Goal: Task Accomplishment & Management: Use online tool/utility

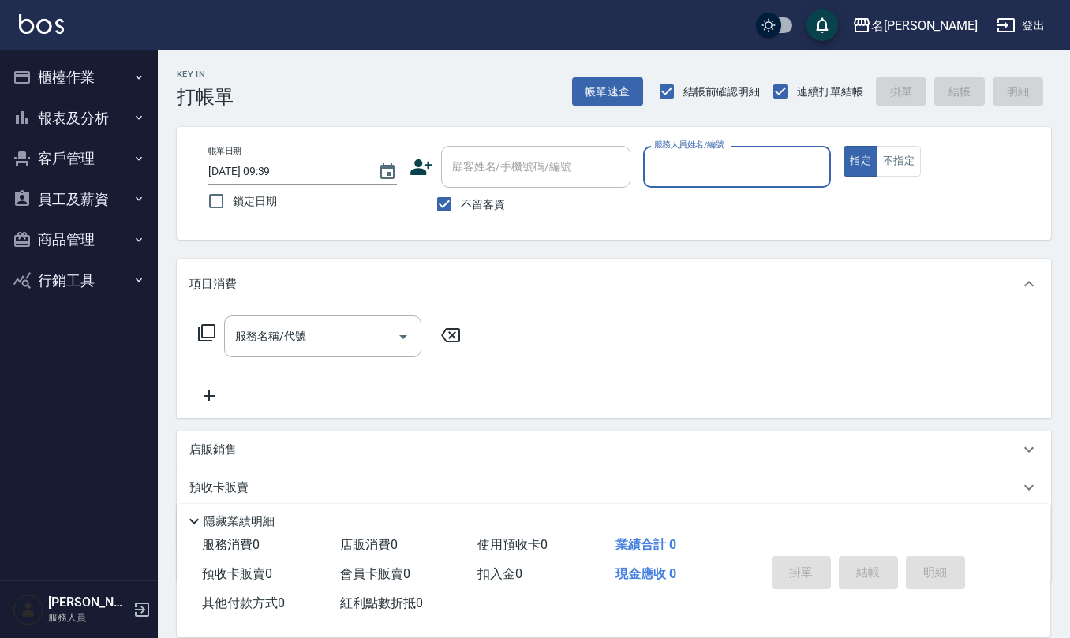
click at [89, 76] on button "櫃檯作業" at bounding box center [78, 77] width 145 height 41
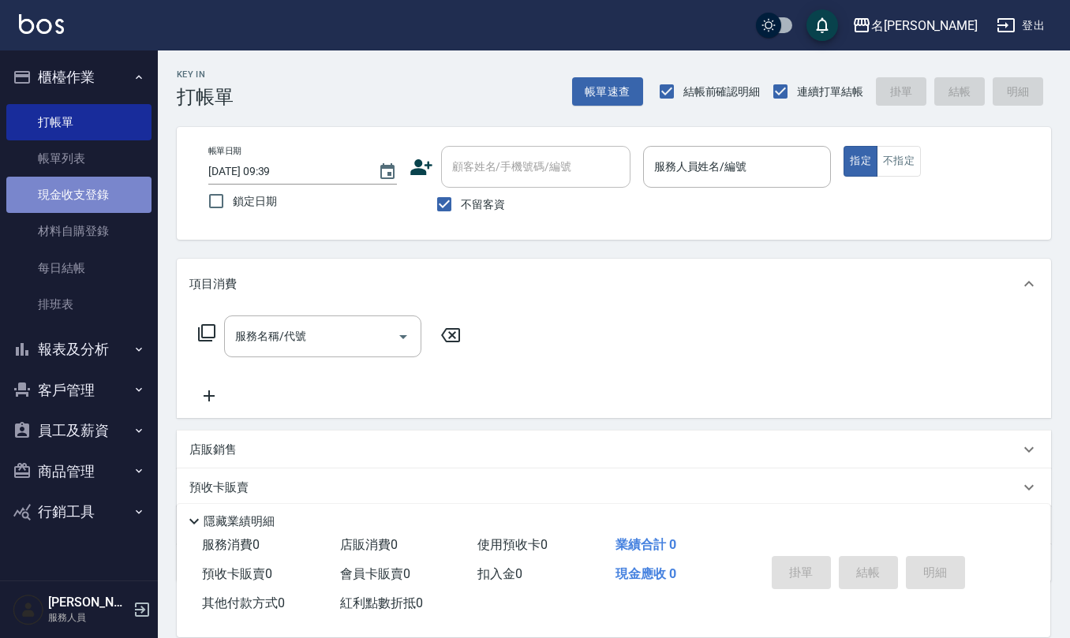
click at [86, 199] on link "現金收支登錄" at bounding box center [78, 195] width 145 height 36
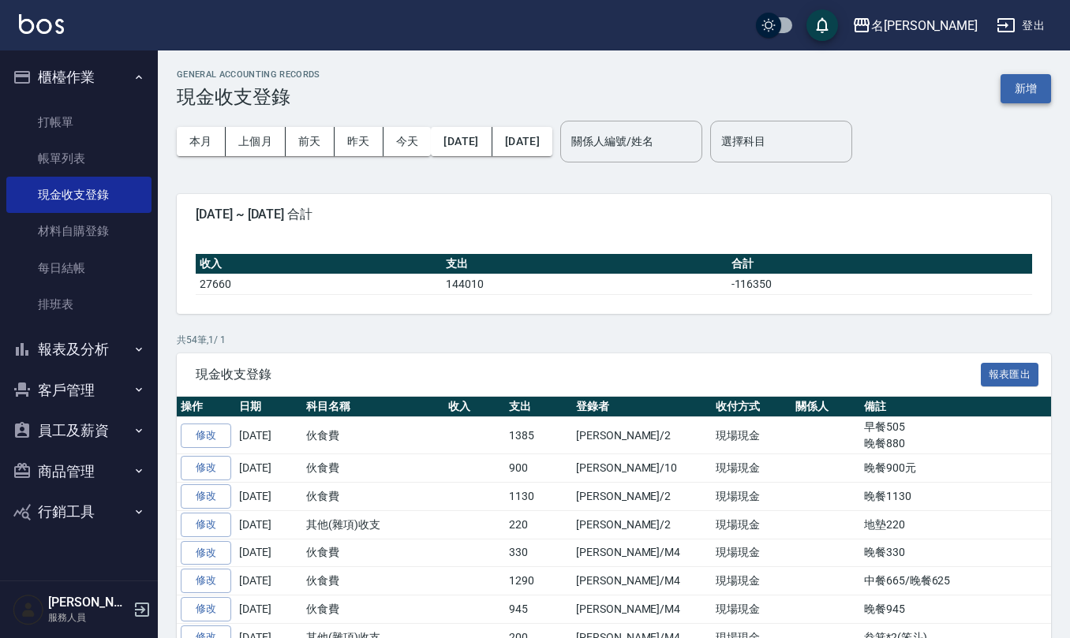
click at [1024, 93] on button "新增" at bounding box center [1026, 88] width 51 height 29
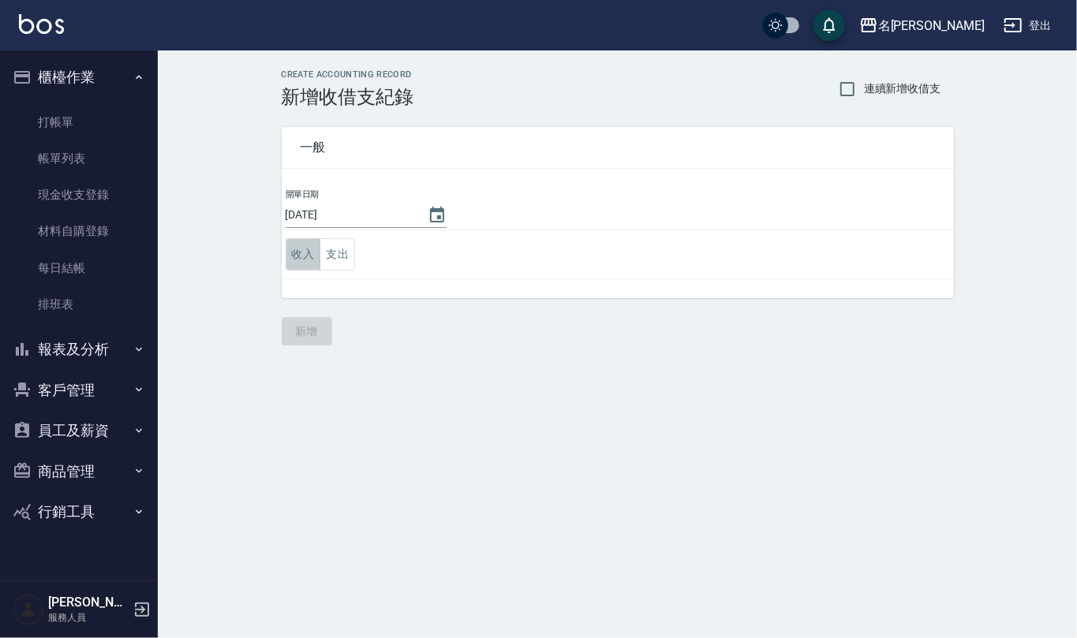
click at [298, 254] on button "收入" at bounding box center [304, 254] width 36 height 32
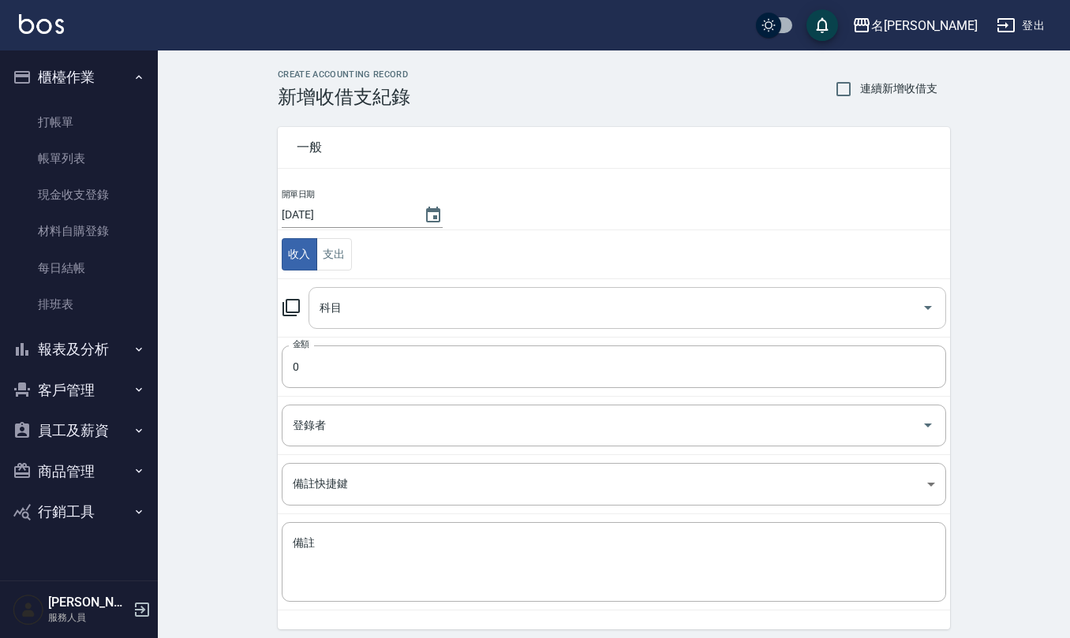
click at [390, 305] on input "科目" at bounding box center [616, 308] width 600 height 28
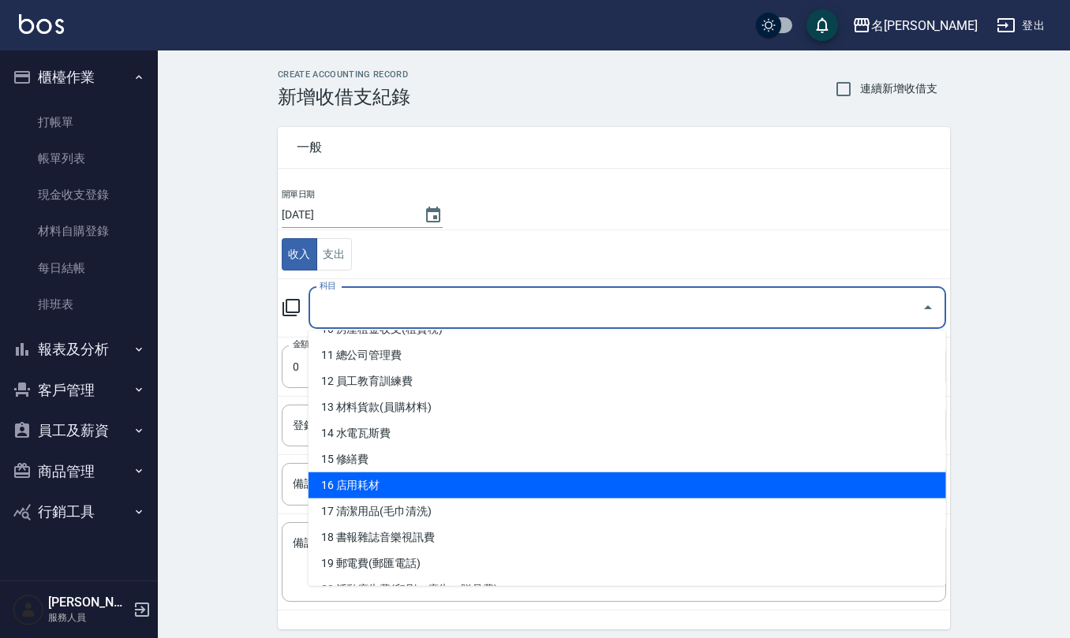
scroll to position [316, 0]
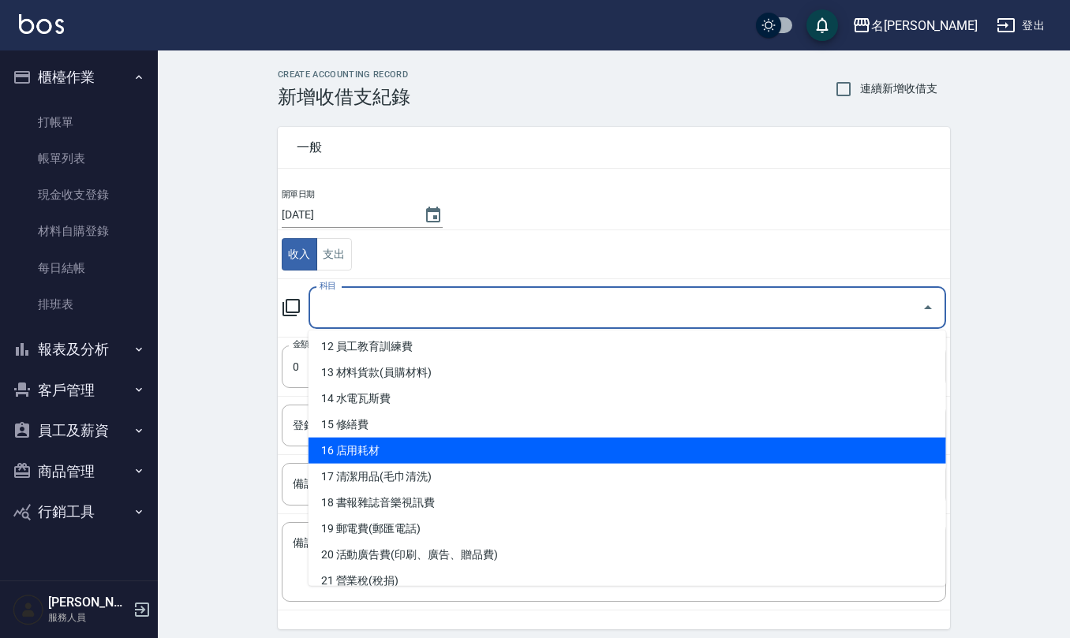
click at [408, 445] on li "16 店用耗材" at bounding box center [628, 451] width 638 height 26
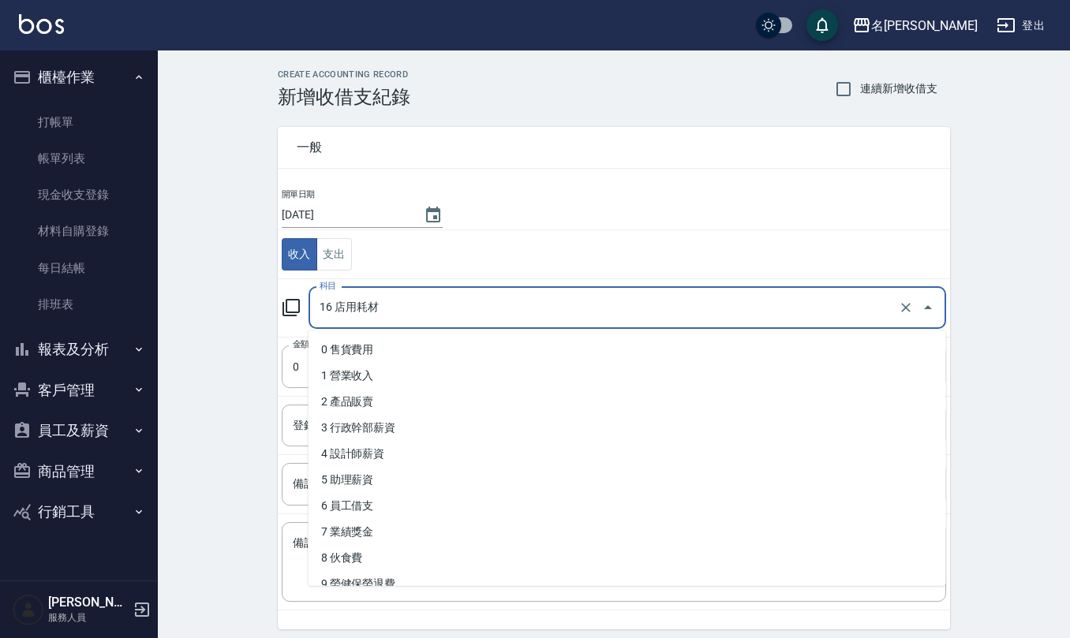
click at [492, 305] on input "16 店用耗材" at bounding box center [605, 308] width 579 height 28
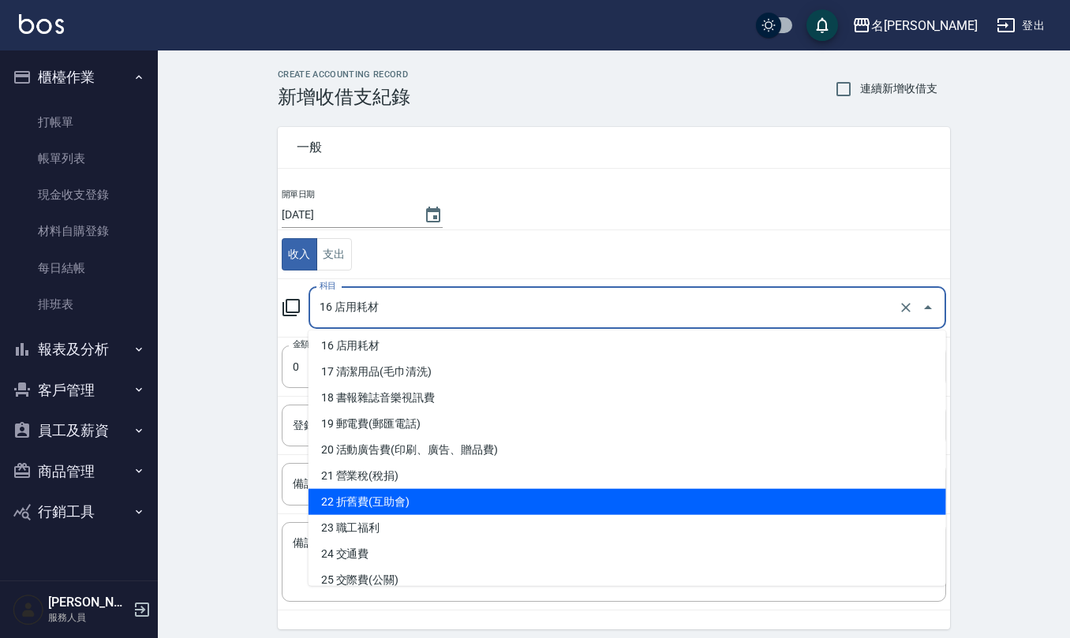
scroll to position [526, 0]
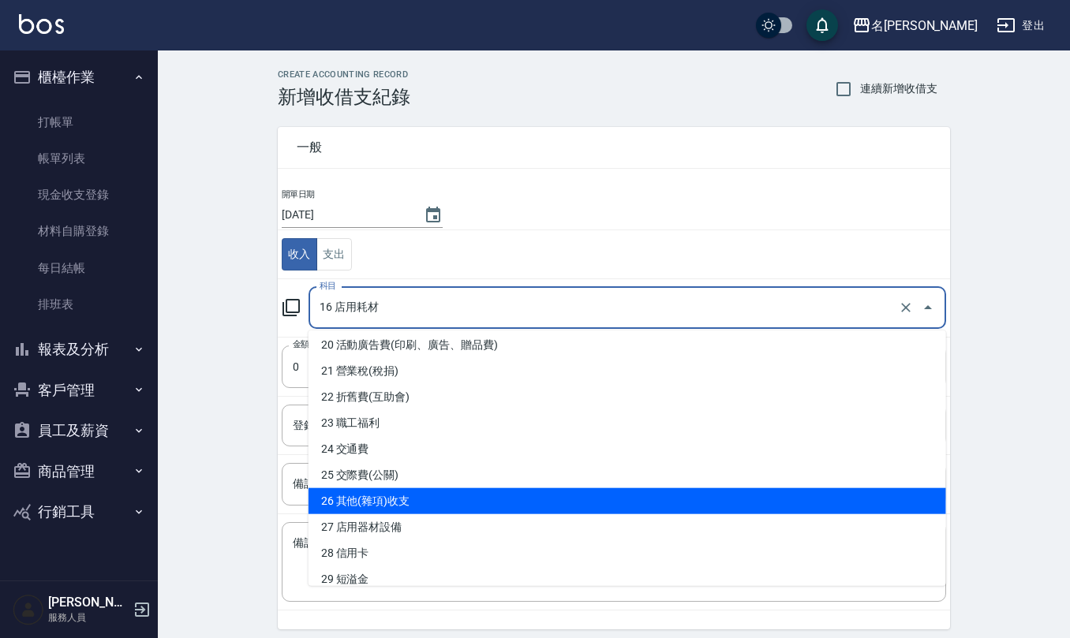
click at [446, 497] on li "26 其他(雜項)收支" at bounding box center [628, 502] width 638 height 26
type input "26 其他(雜項)收支"
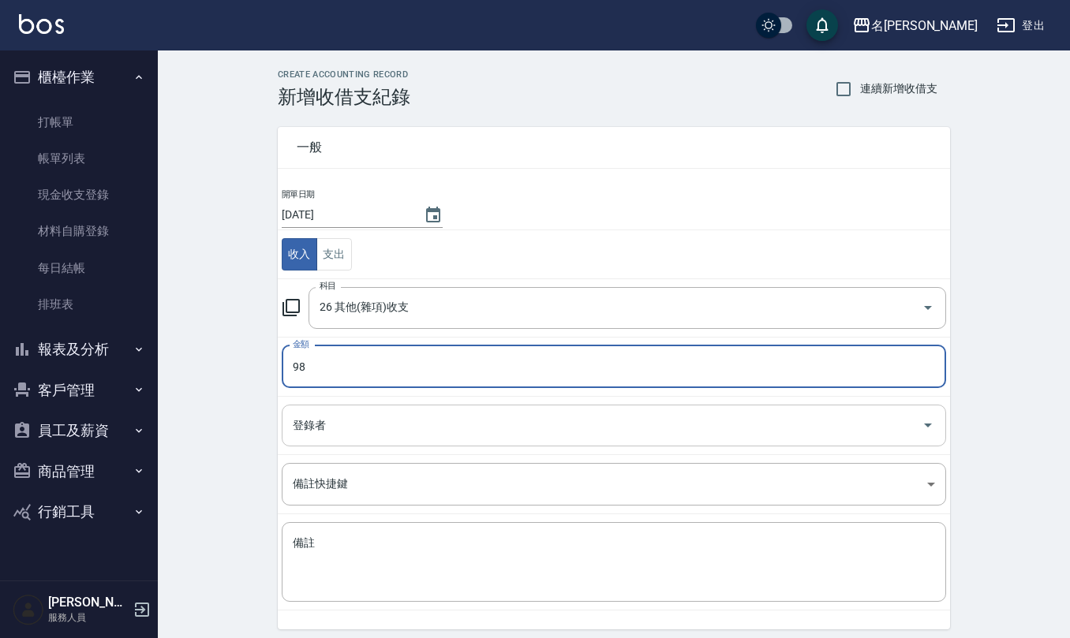
type input "98"
click at [345, 440] on input "登錄者" at bounding box center [602, 426] width 627 height 28
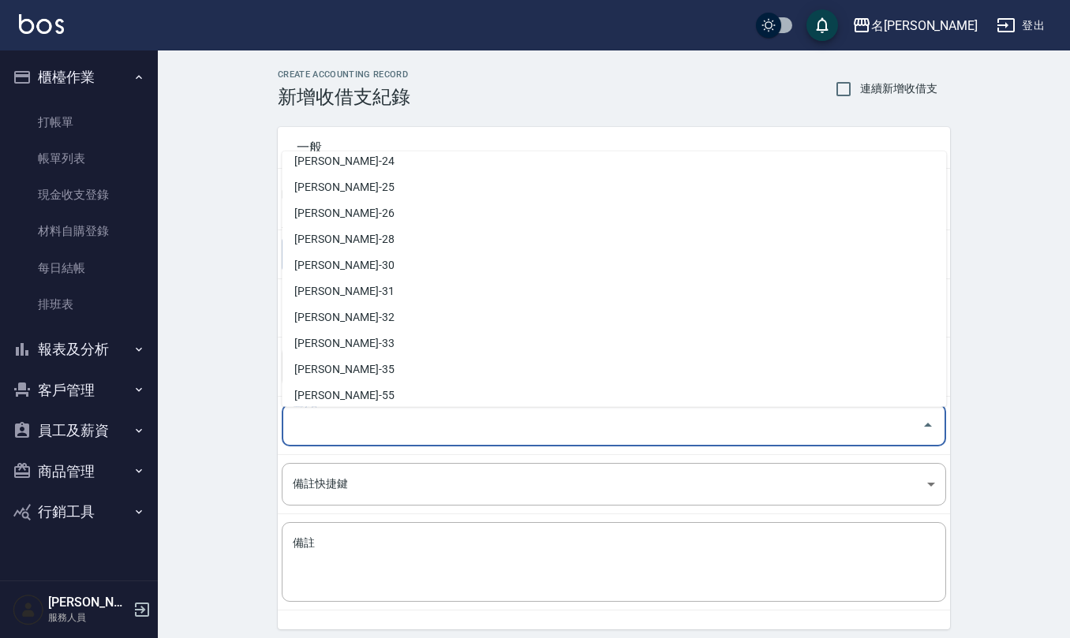
scroll to position [695, 0]
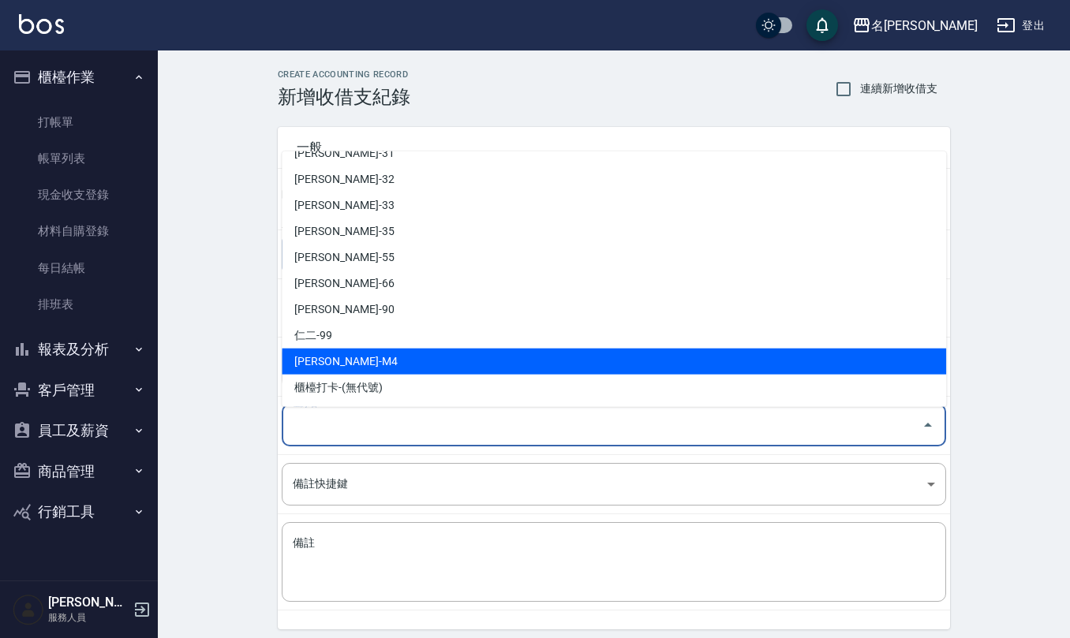
click at [374, 349] on li "[PERSON_NAME]-M4" at bounding box center [614, 362] width 665 height 26
type input "[PERSON_NAME]-M4"
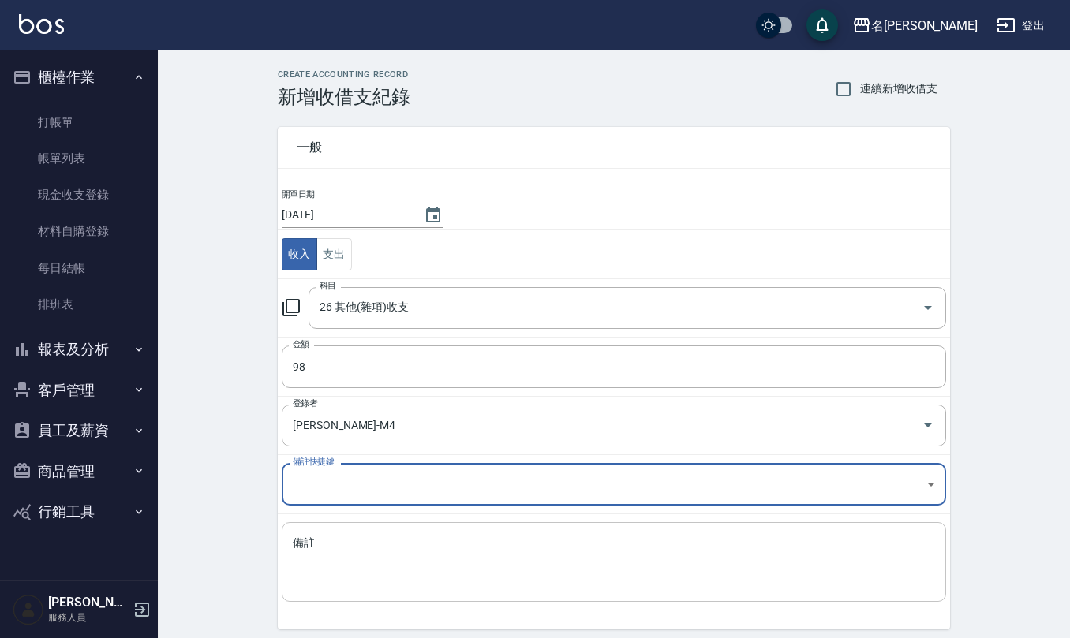
click at [383, 545] on textarea "備註" at bounding box center [614, 563] width 642 height 54
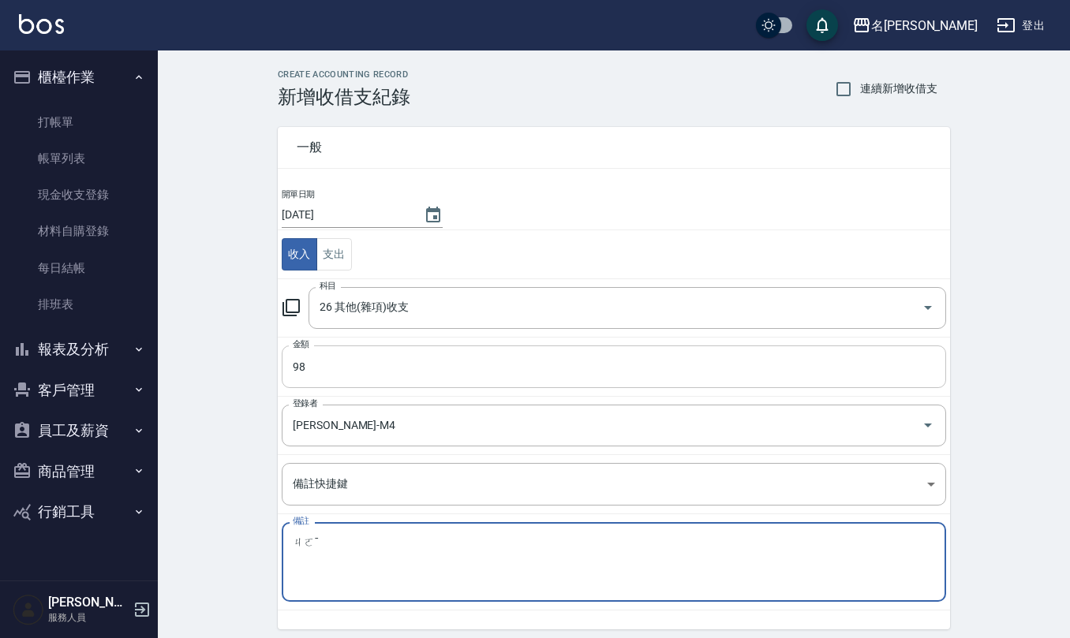
type textarea "ㄐ"
type textarea "店用餅乾*2包([PERSON_NAME]已付現)"
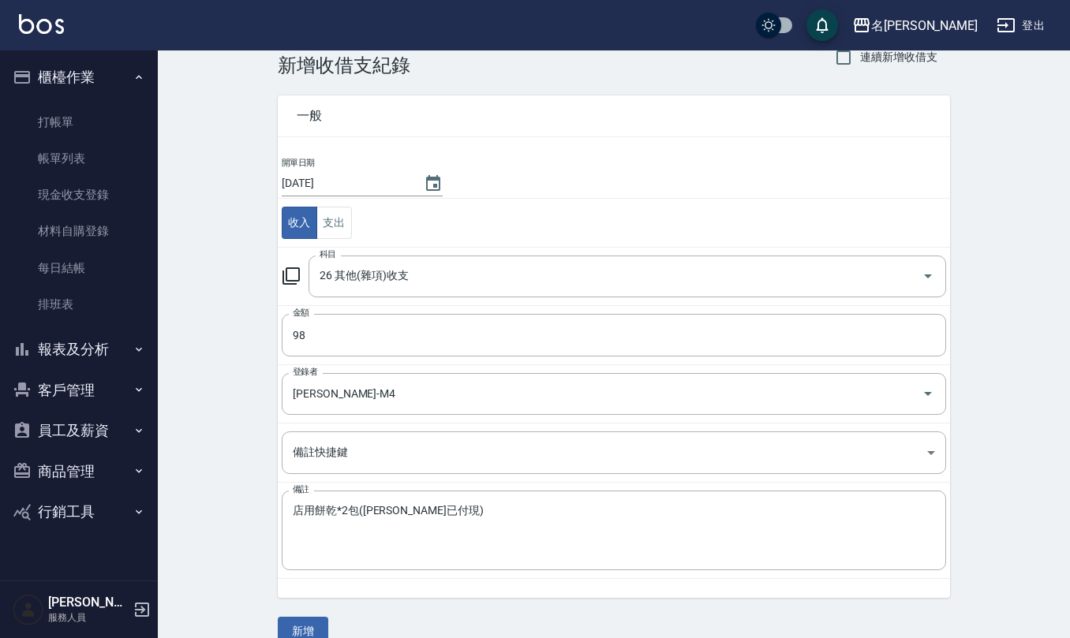
scroll to position [60, 0]
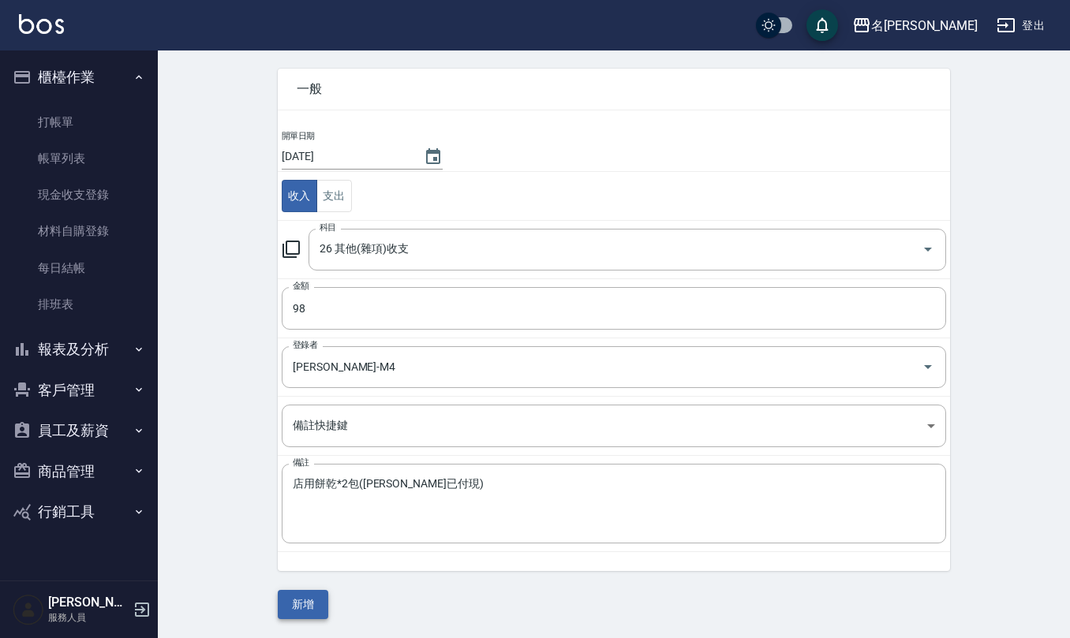
click at [314, 603] on button "新增" at bounding box center [303, 604] width 51 height 29
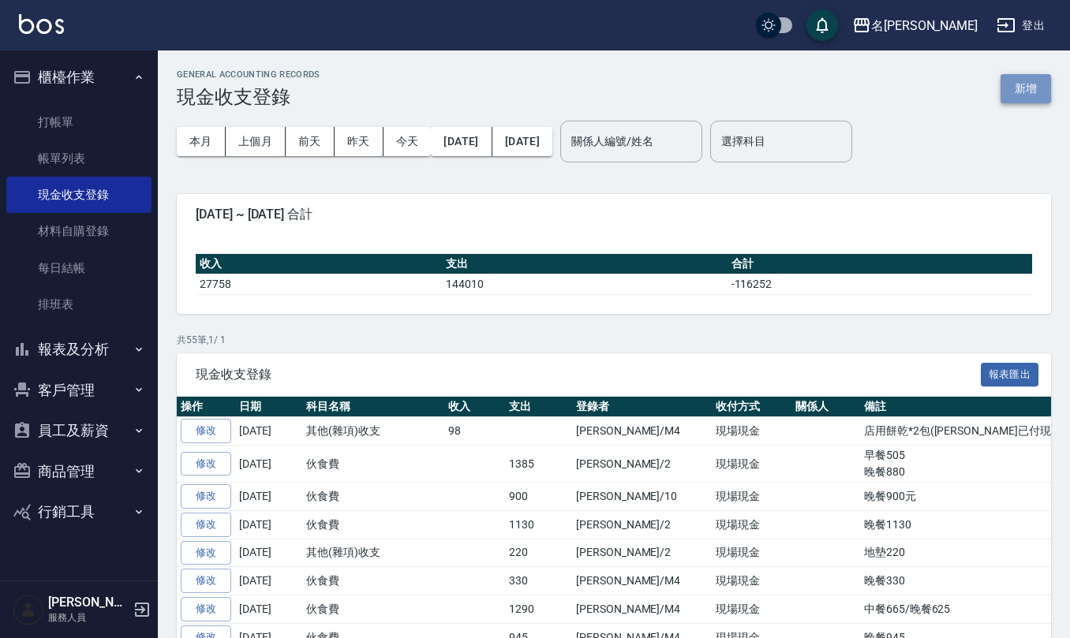
click at [1024, 89] on button "新增" at bounding box center [1026, 88] width 51 height 29
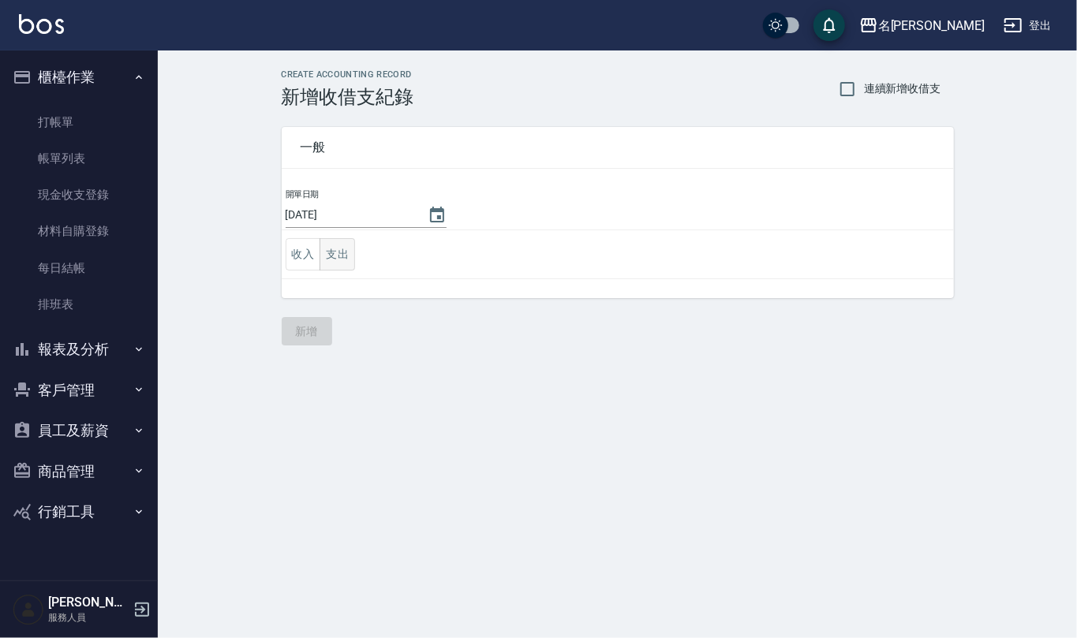
click at [341, 270] on button "支出" at bounding box center [338, 254] width 36 height 32
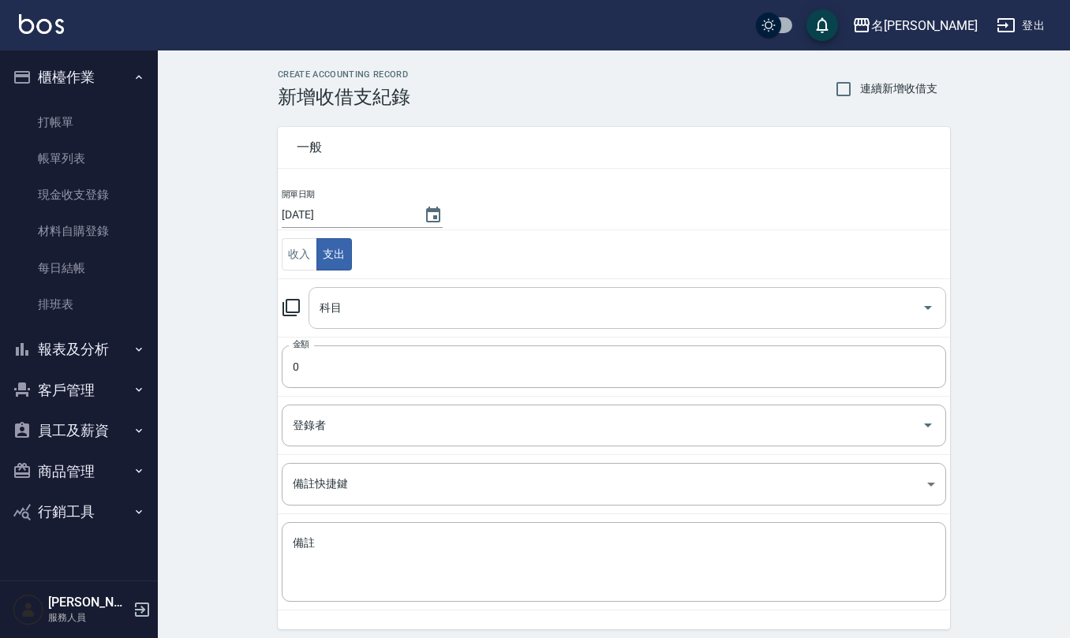
click at [368, 322] on input "科目" at bounding box center [616, 308] width 600 height 28
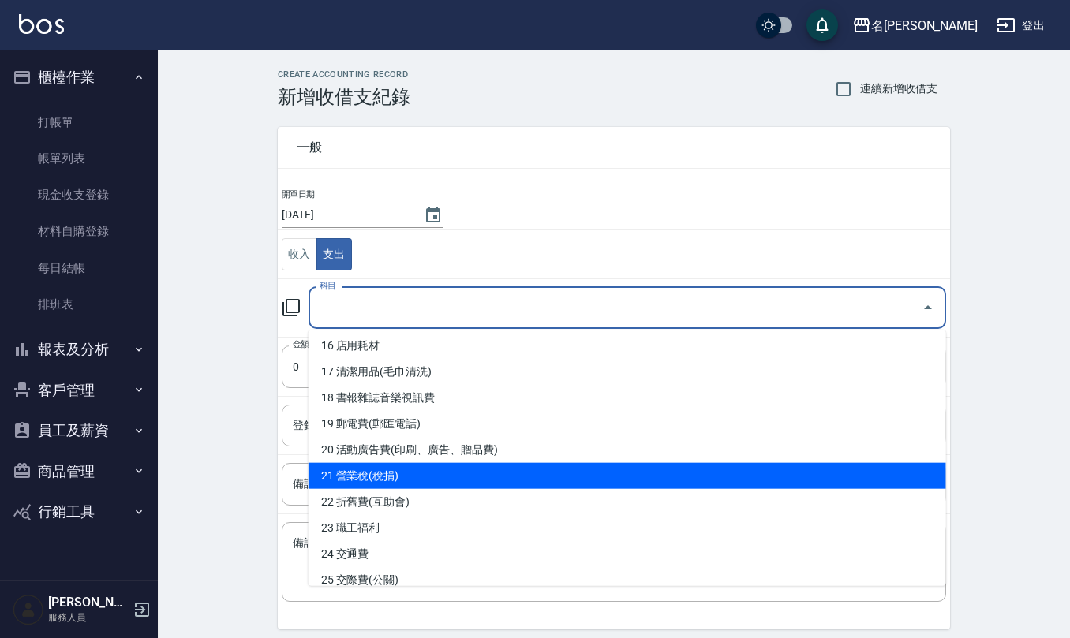
scroll to position [526, 0]
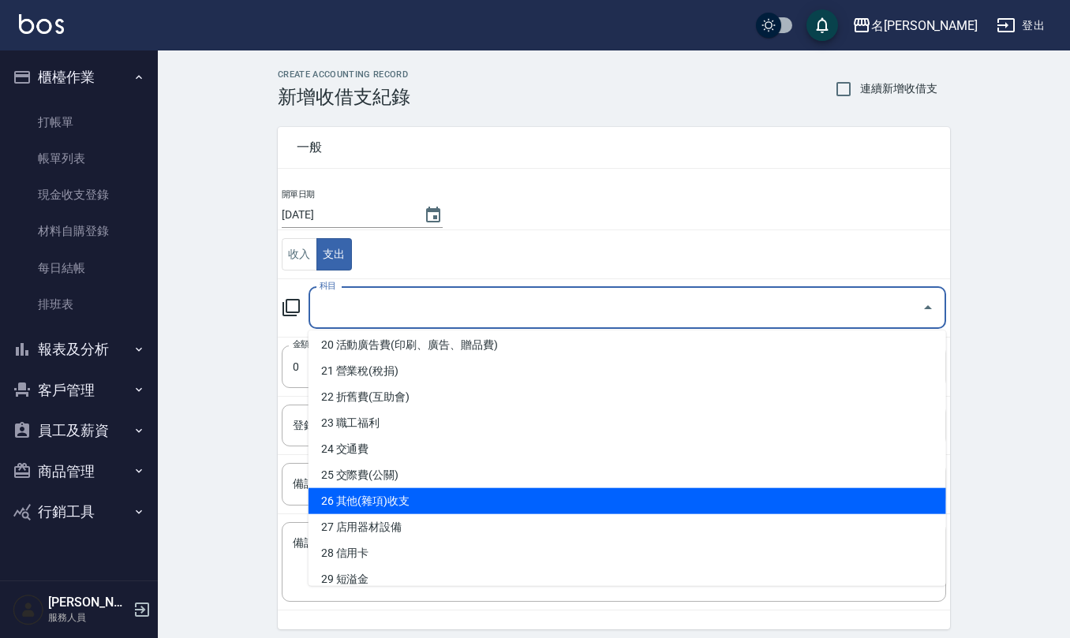
click at [421, 505] on li "26 其他(雜項)收支" at bounding box center [628, 502] width 638 height 26
type input "26 其他(雜項)收支"
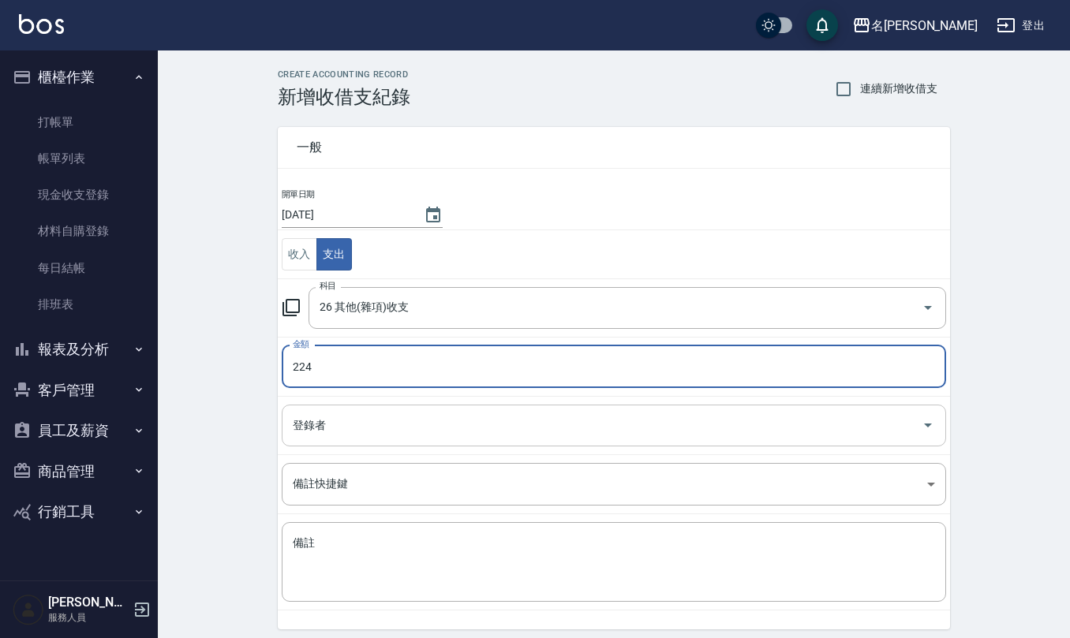
type input "224"
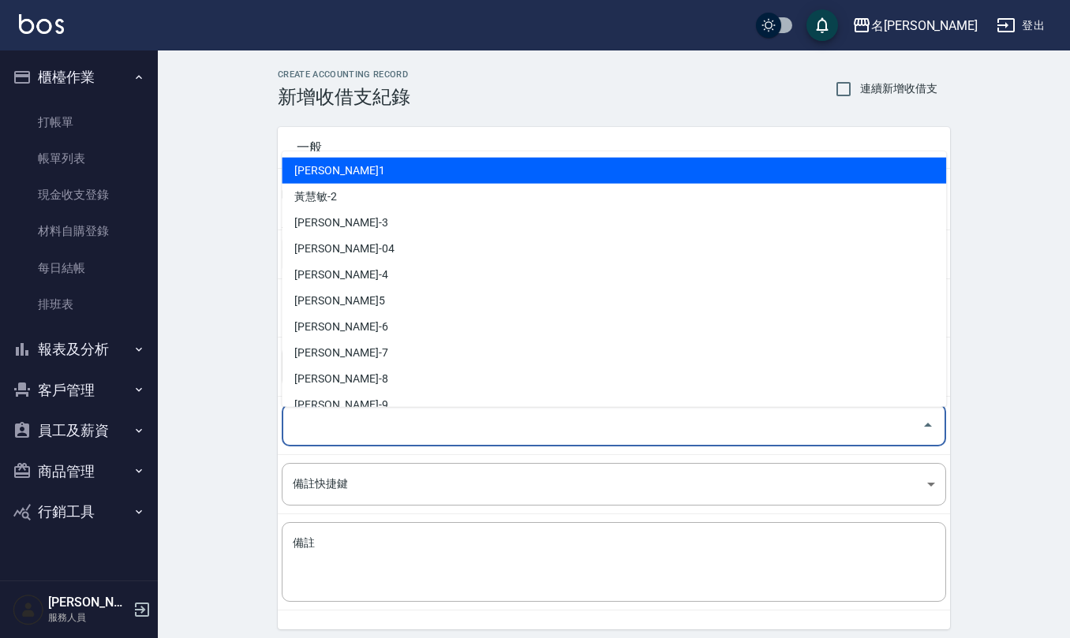
click at [451, 437] on input "登錄者" at bounding box center [602, 426] width 627 height 28
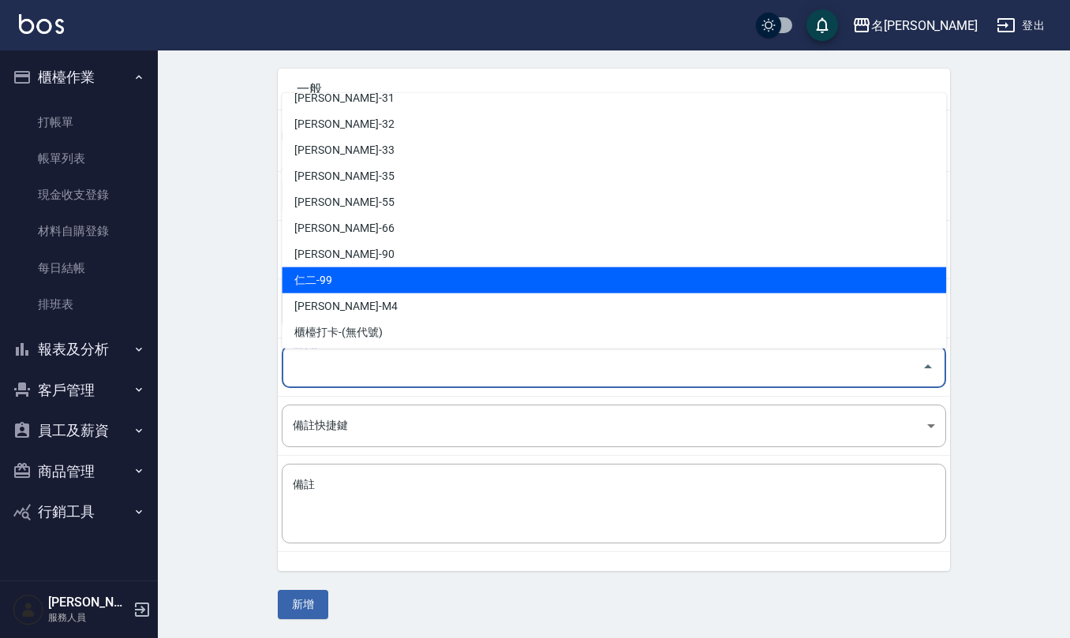
scroll to position [695, 0]
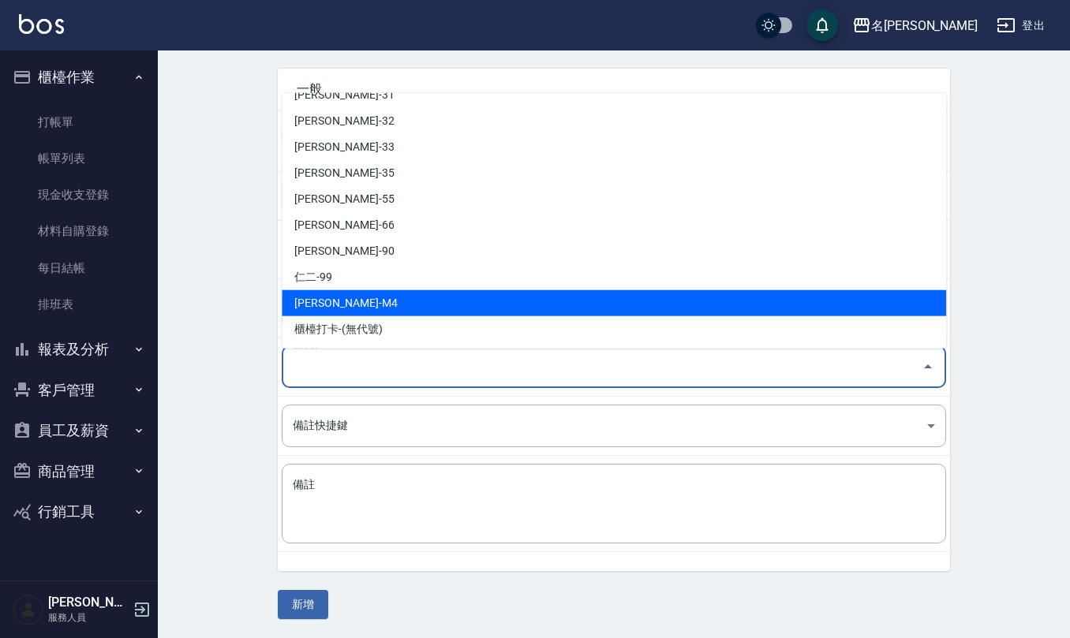
click at [446, 290] on li "[PERSON_NAME]-M4" at bounding box center [614, 303] width 665 height 26
type input "[PERSON_NAME]-M4"
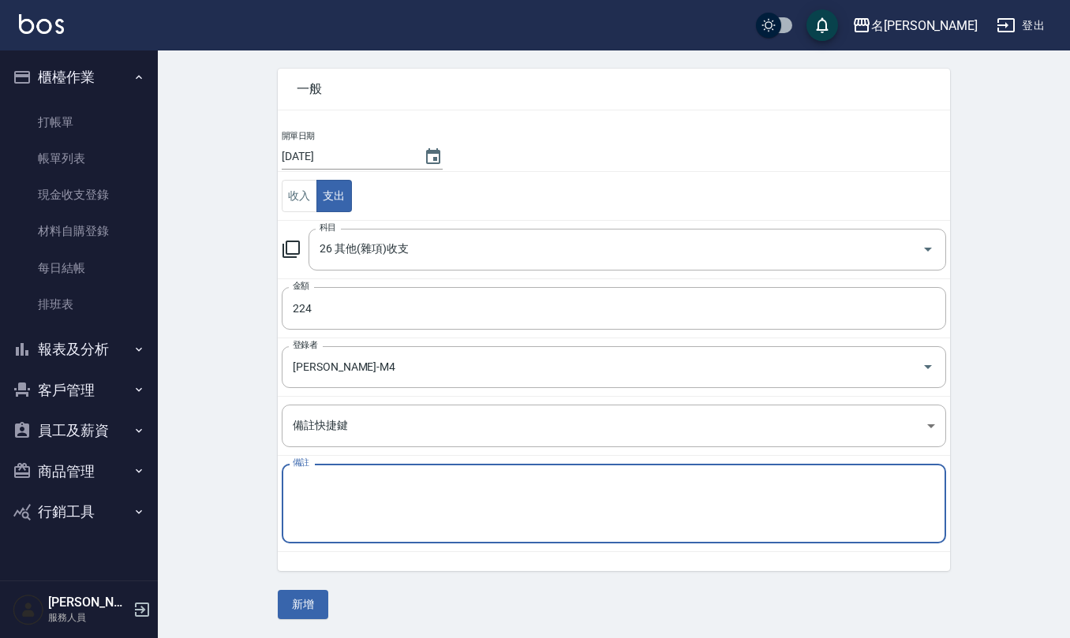
click at [446, 622] on div "CREATE ACCOUNTING RECORD 新增收借支紀錄 連續新增收借支 一般 開單日期 [DATE] 收入 支出 科目 26 其他(雜項)收支 科目…" at bounding box center [614, 315] width 912 height 646
type textarea "黑咖啡一包"
click at [316, 592] on button "新增" at bounding box center [303, 604] width 51 height 29
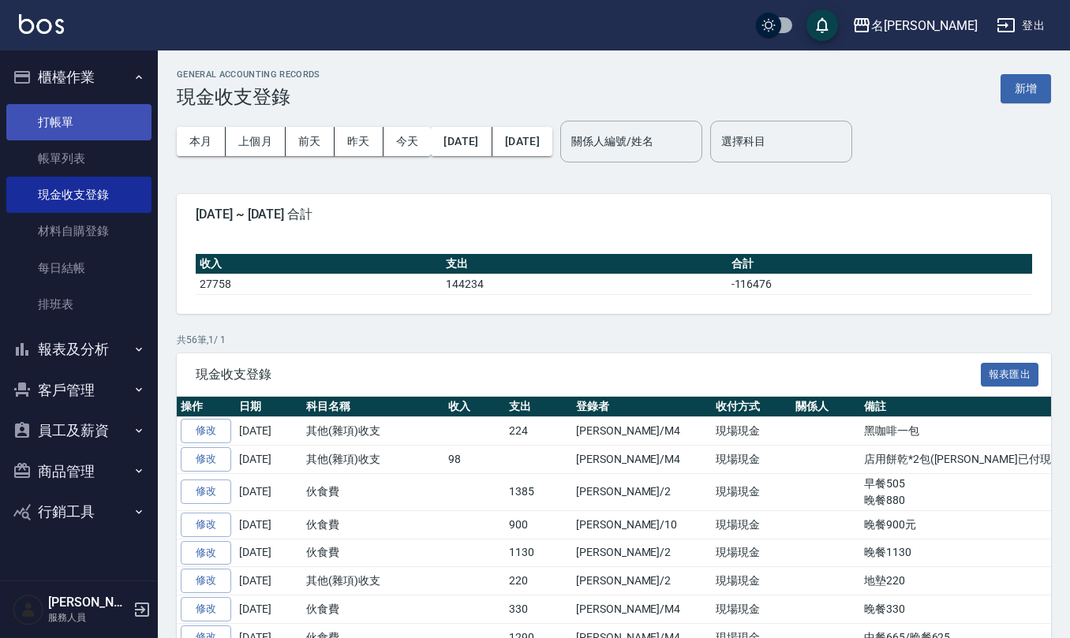
click at [99, 108] on link "打帳單" at bounding box center [78, 122] width 145 height 36
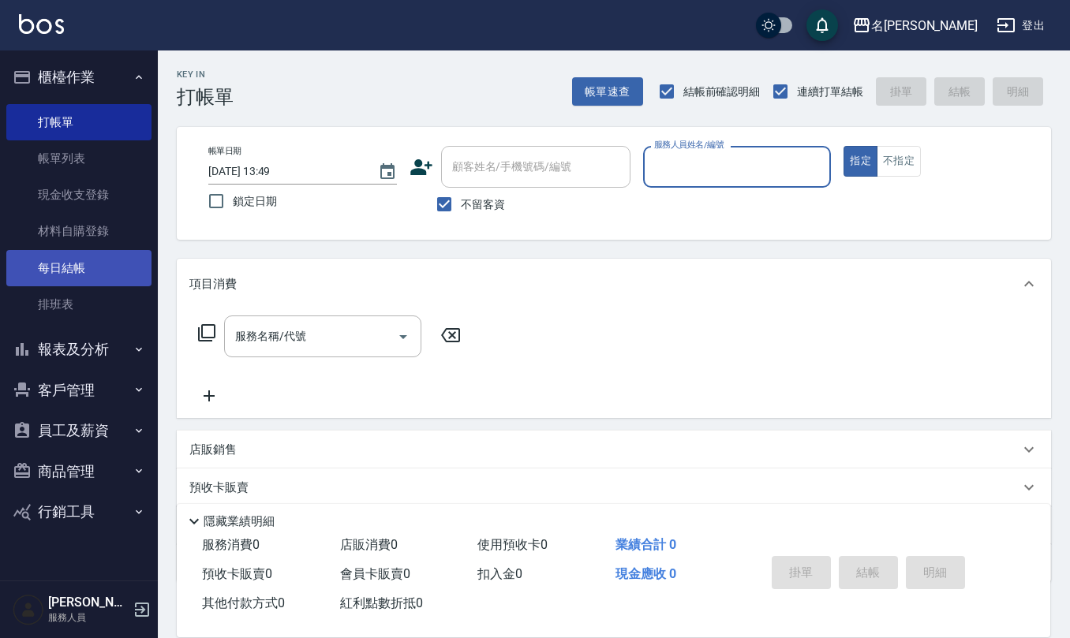
click at [79, 257] on link "每日結帳" at bounding box center [78, 268] width 145 height 36
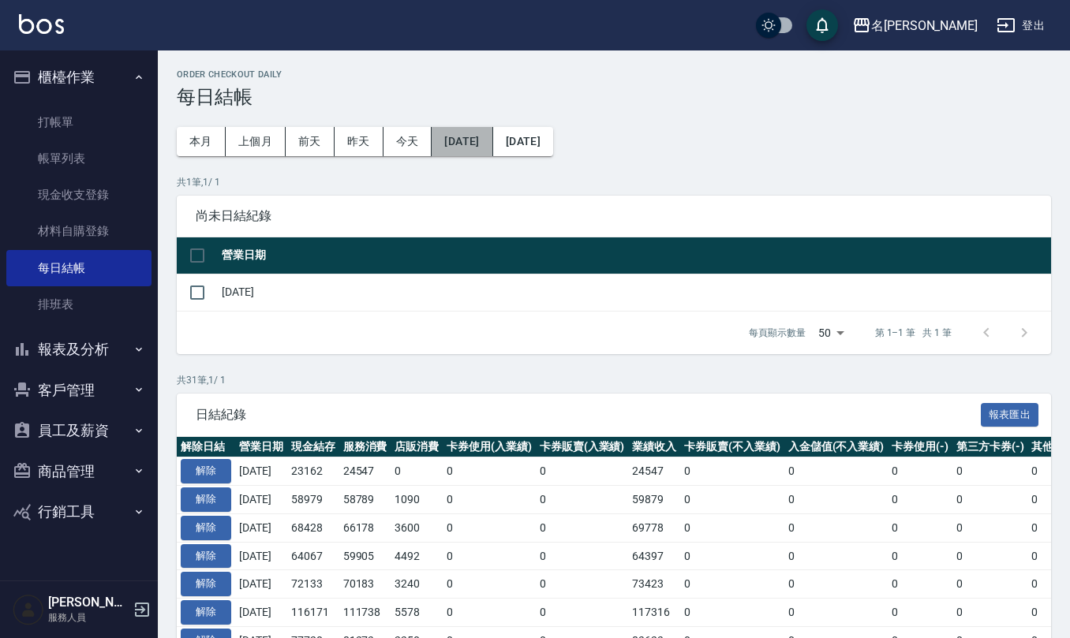
click at [490, 144] on button "[DATE]" at bounding box center [462, 141] width 61 height 29
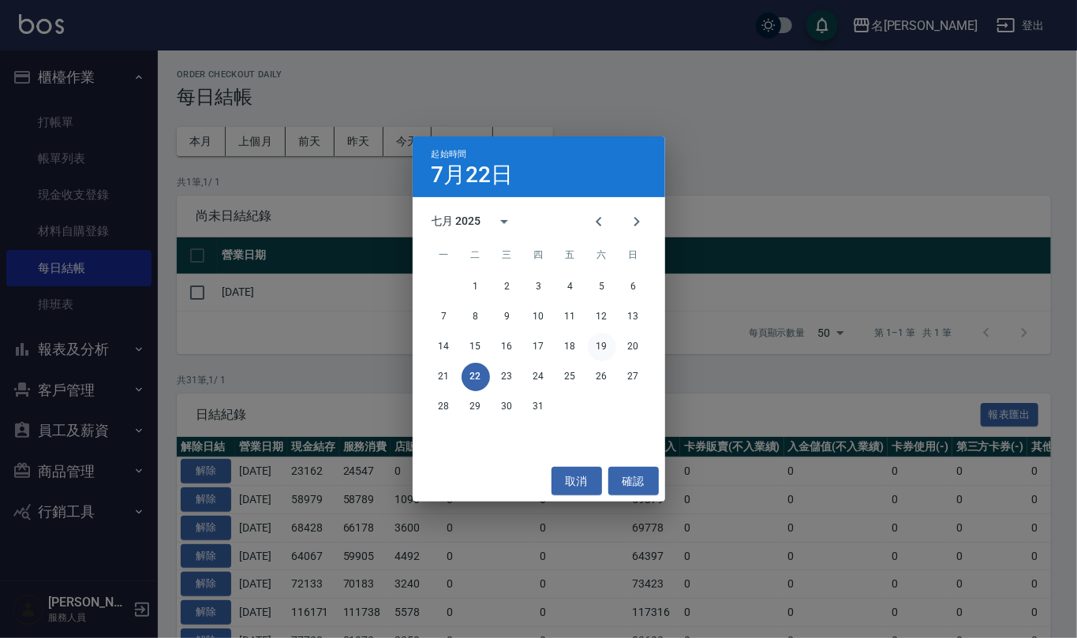
click at [593, 344] on button "19" at bounding box center [602, 347] width 28 height 28
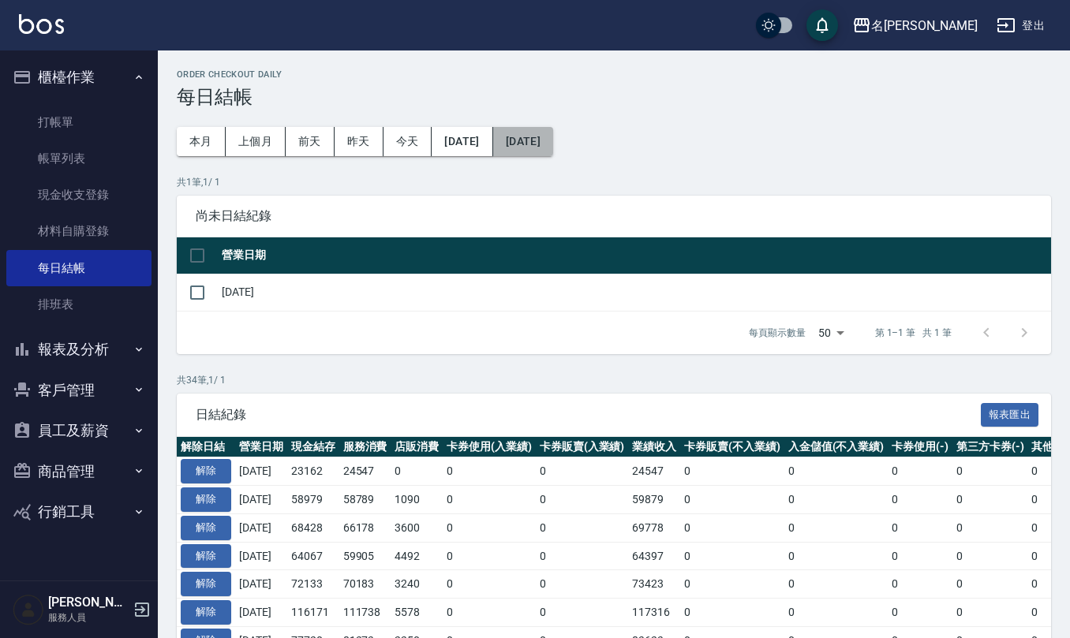
click at [553, 152] on button "[DATE]" at bounding box center [523, 141] width 60 height 29
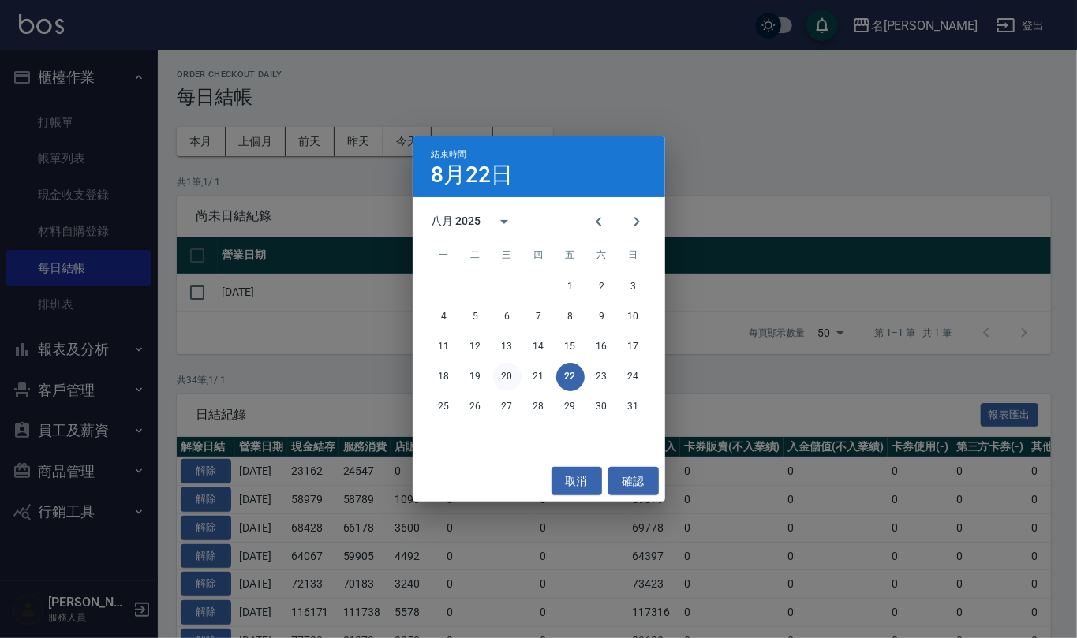
click at [512, 380] on button "20" at bounding box center [507, 377] width 28 height 28
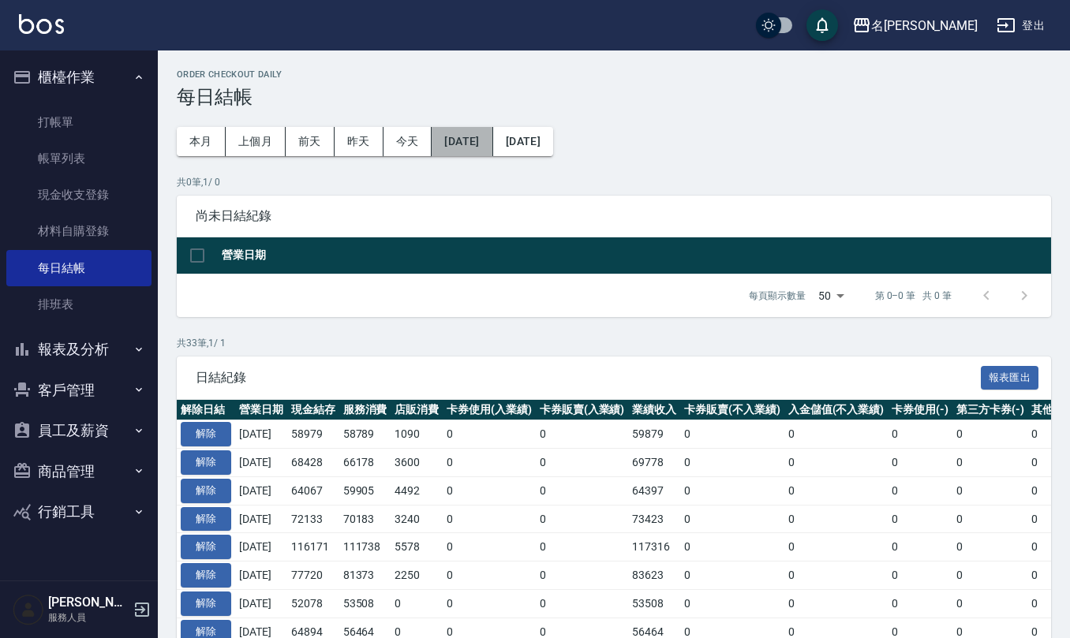
click at [492, 137] on button "[DATE]" at bounding box center [462, 141] width 61 height 29
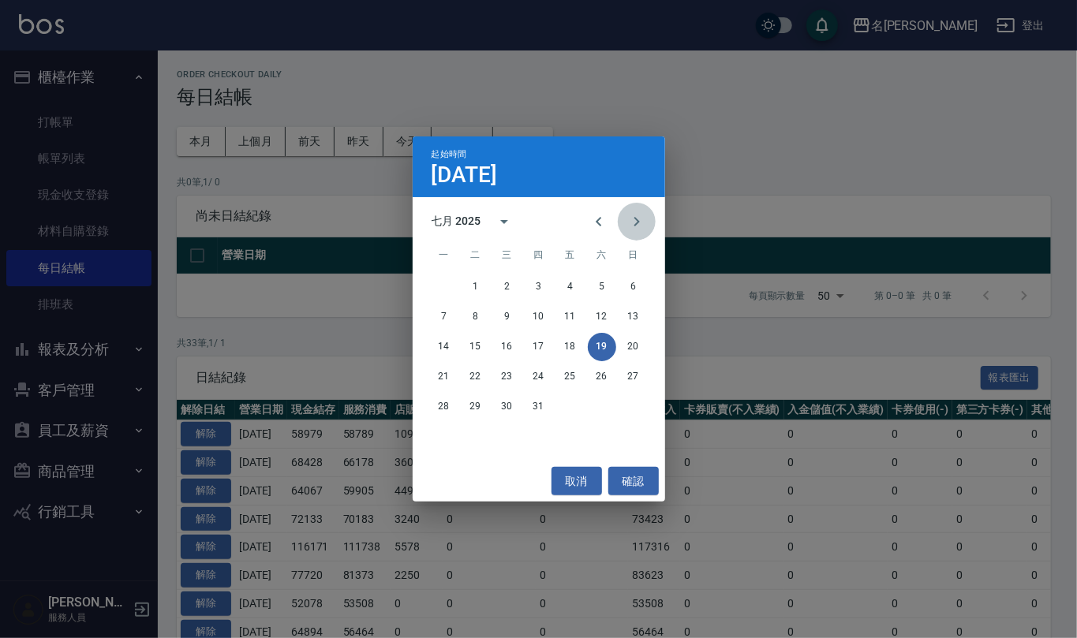
click at [642, 218] on icon "Next month" at bounding box center [636, 221] width 19 height 19
click at [477, 371] on button "19" at bounding box center [476, 377] width 28 height 28
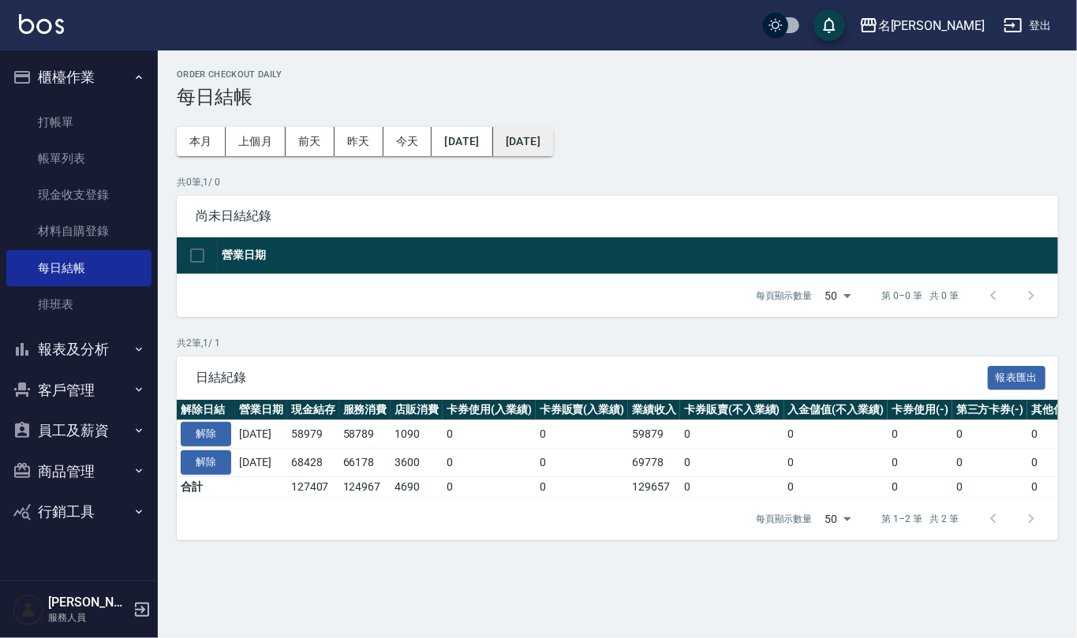
click at [553, 149] on button "[DATE]" at bounding box center [523, 141] width 60 height 29
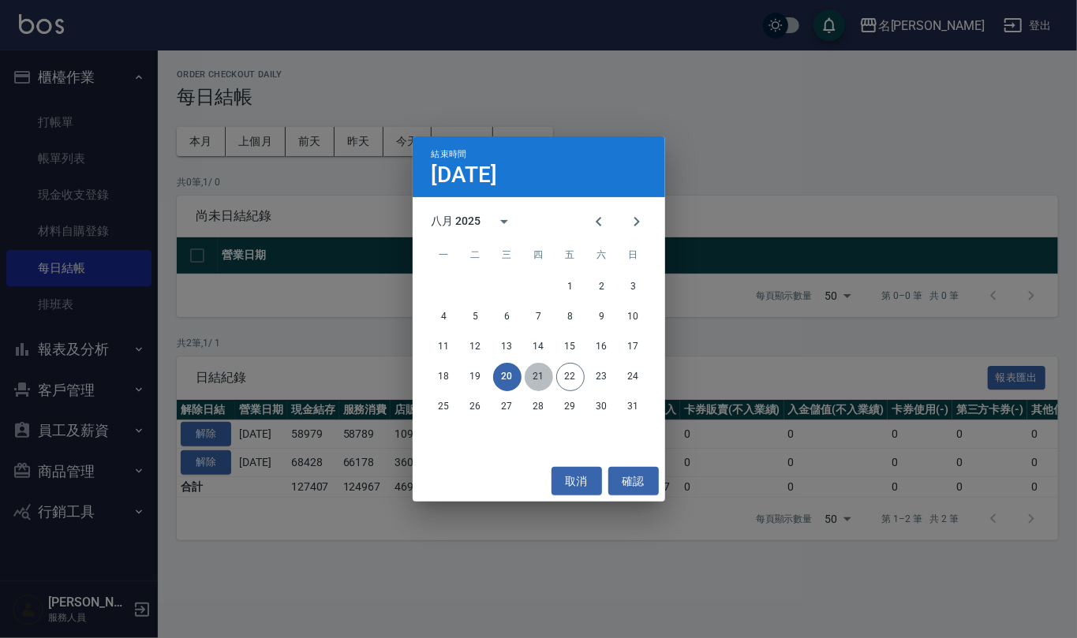
click at [534, 382] on button "21" at bounding box center [539, 377] width 28 height 28
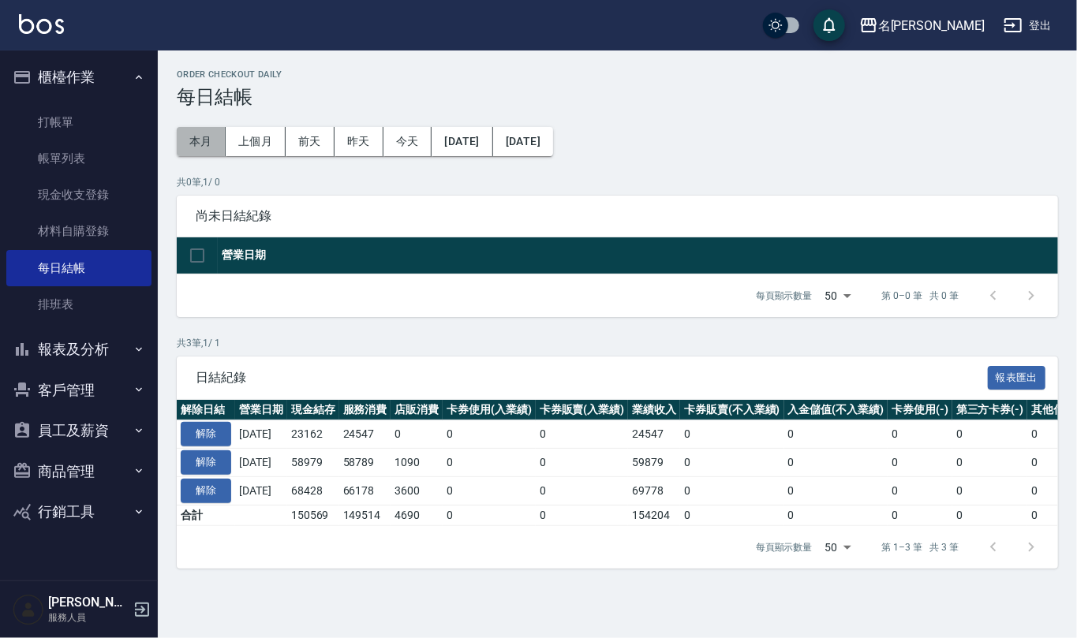
click at [200, 148] on button "本月" at bounding box center [201, 141] width 49 height 29
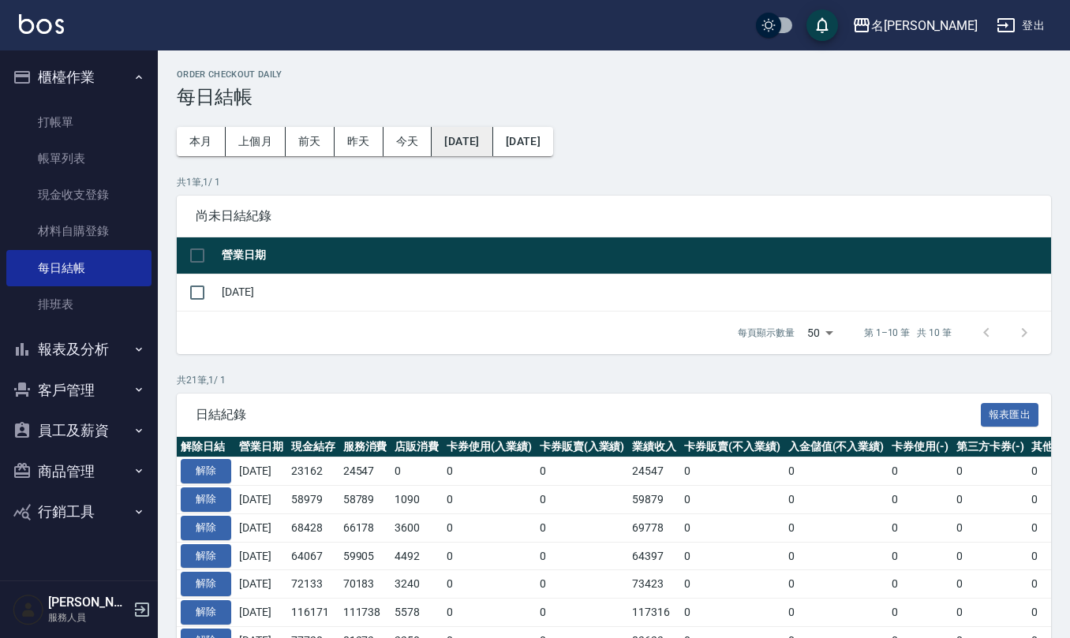
click at [475, 142] on button "[DATE]" at bounding box center [462, 141] width 61 height 29
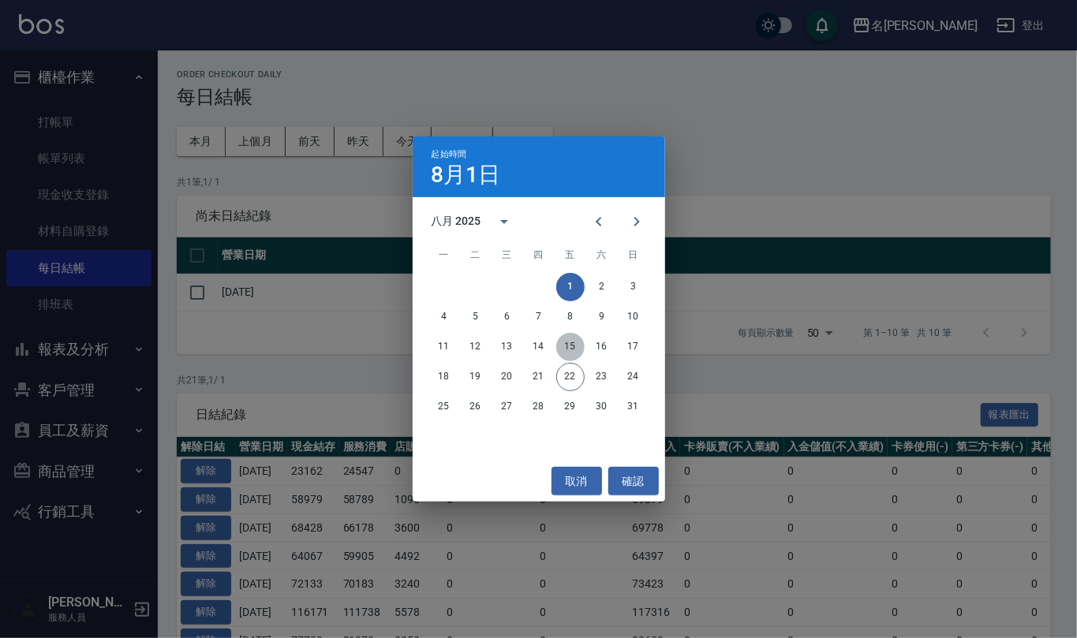
click at [568, 357] on button "15" at bounding box center [570, 347] width 28 height 28
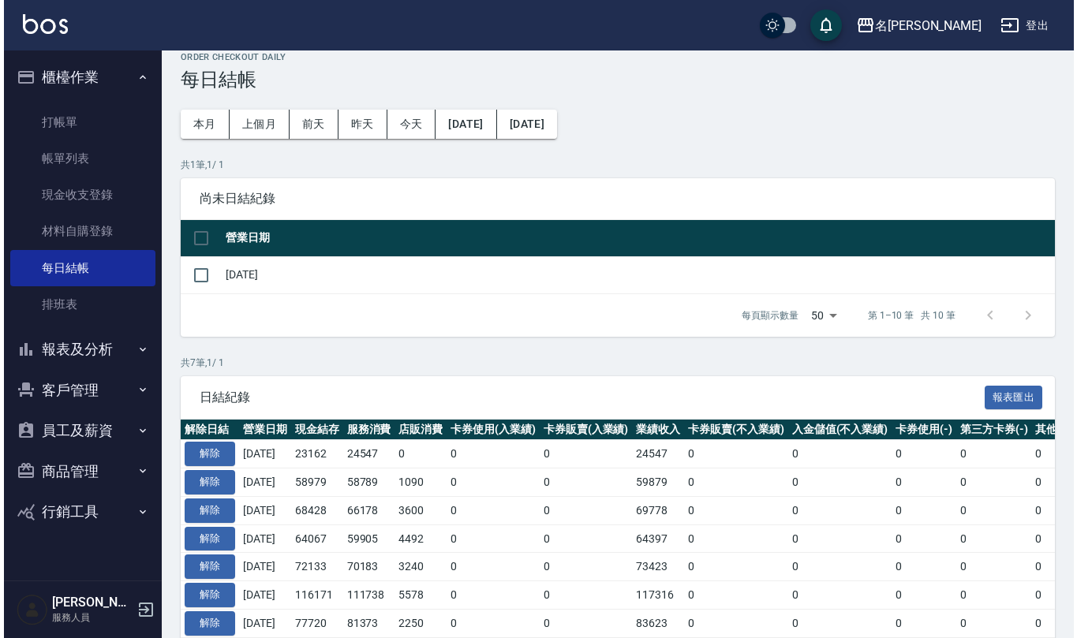
scroll to position [13, 0]
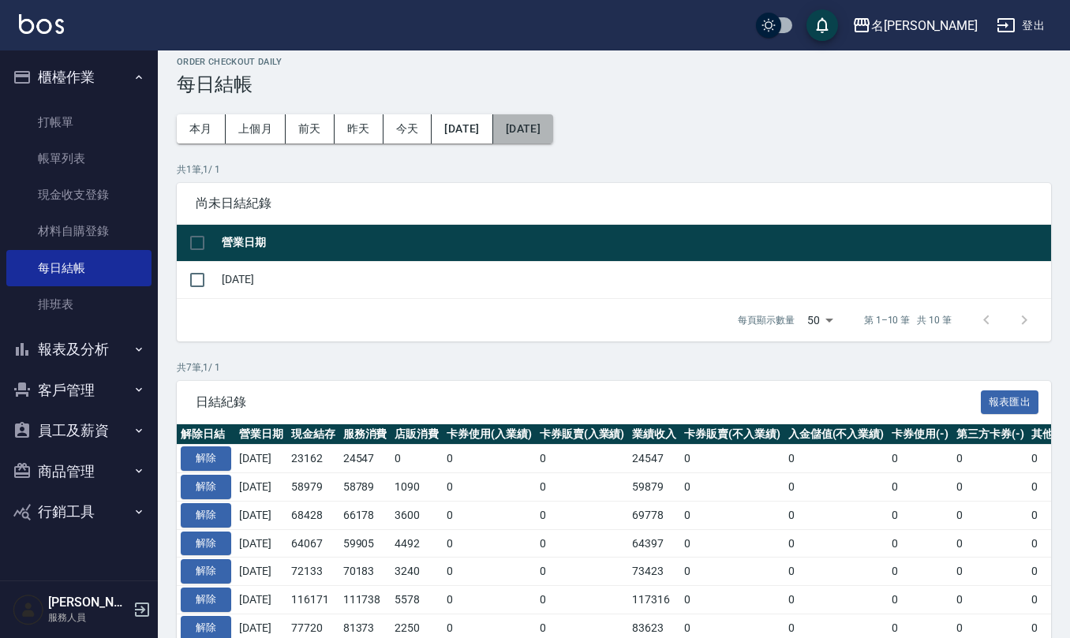
click at [553, 133] on button "[DATE]" at bounding box center [523, 128] width 60 height 29
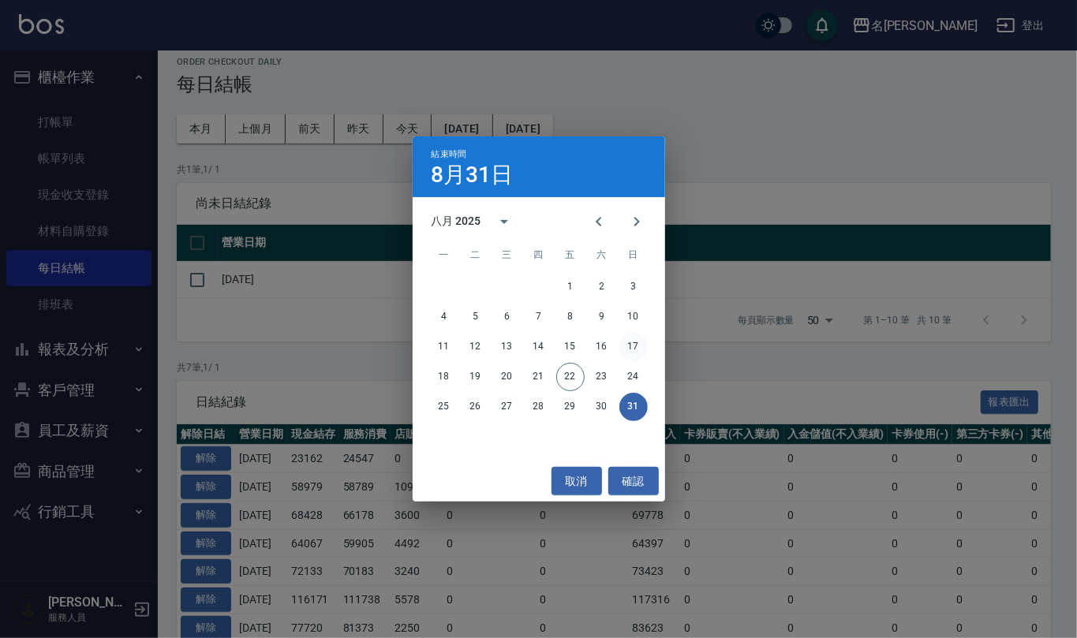
click at [630, 351] on button "17" at bounding box center [634, 347] width 28 height 28
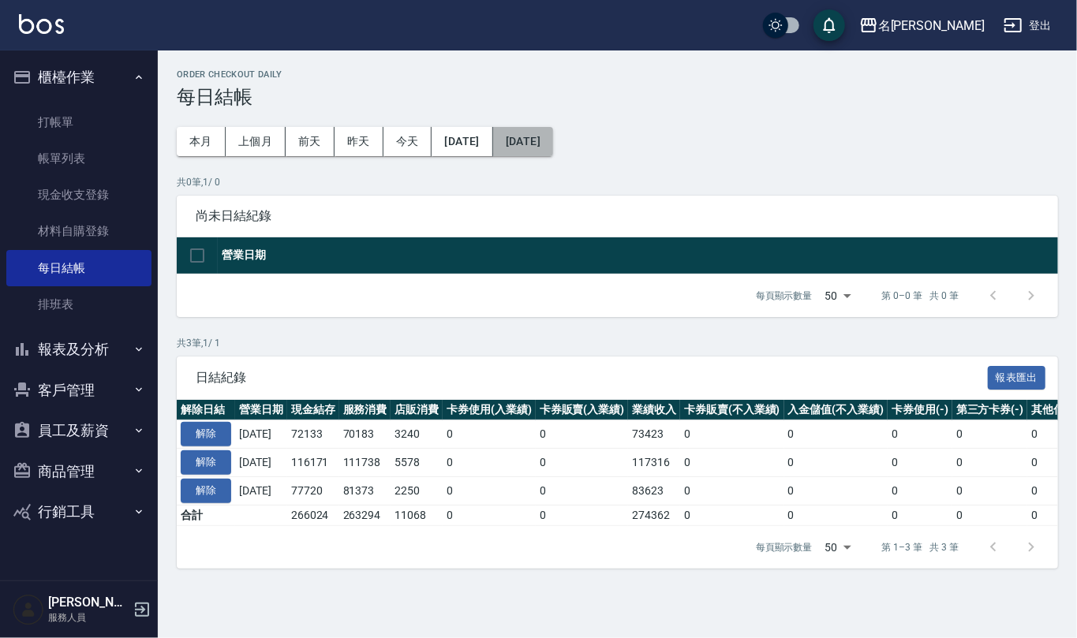
click at [553, 143] on button "[DATE]" at bounding box center [523, 141] width 60 height 29
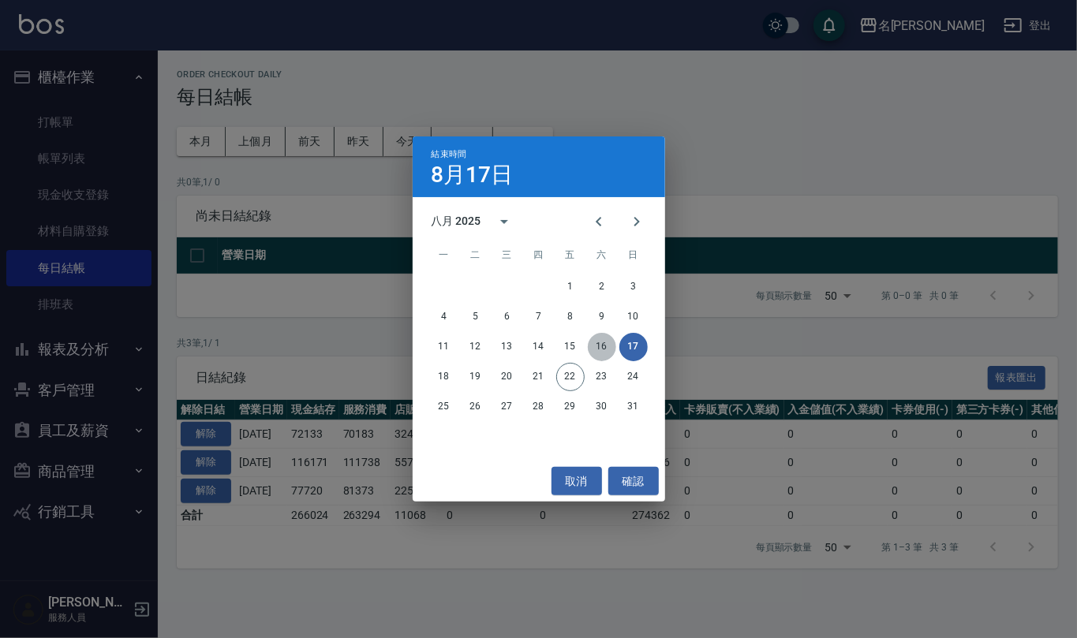
click at [607, 354] on button "16" at bounding box center [602, 347] width 28 height 28
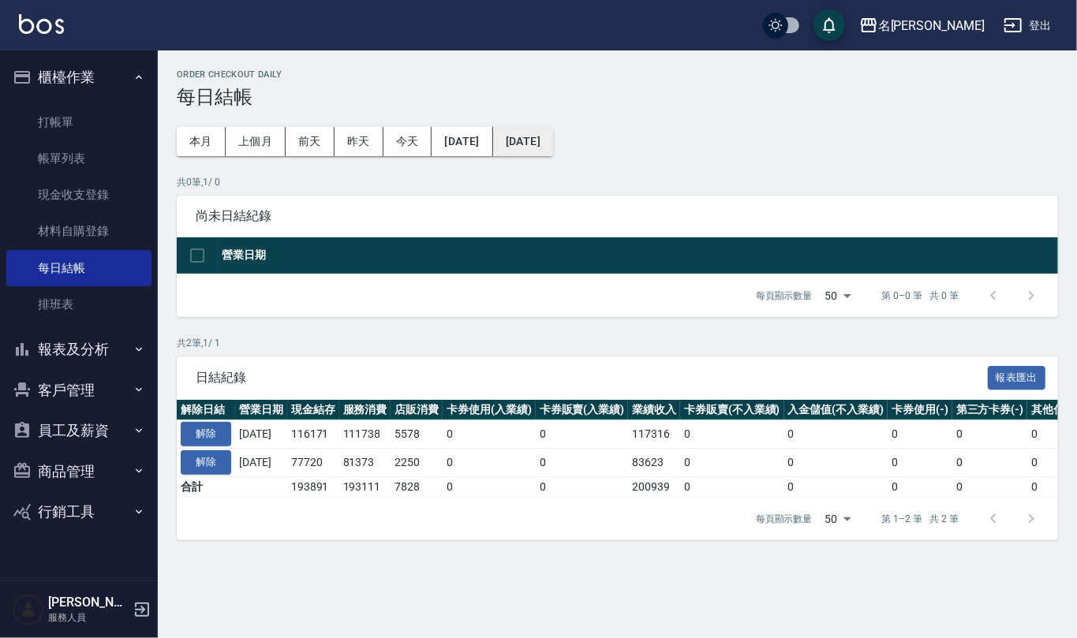
click at [553, 144] on button "[DATE]" at bounding box center [523, 141] width 60 height 29
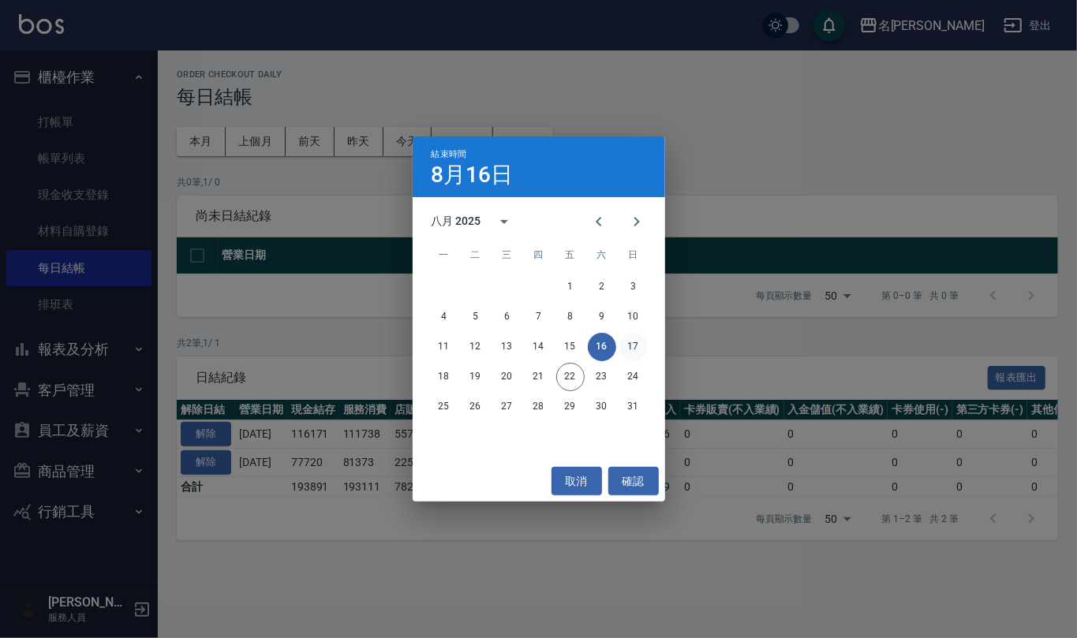
click at [631, 339] on button "17" at bounding box center [634, 347] width 28 height 28
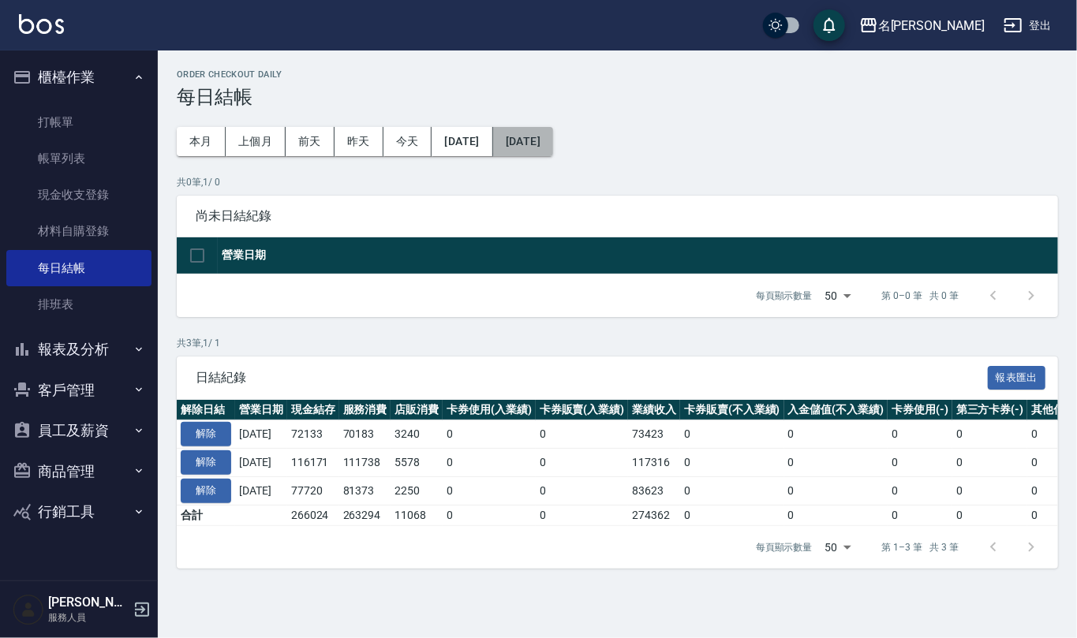
click at [553, 150] on button "[DATE]" at bounding box center [523, 141] width 60 height 29
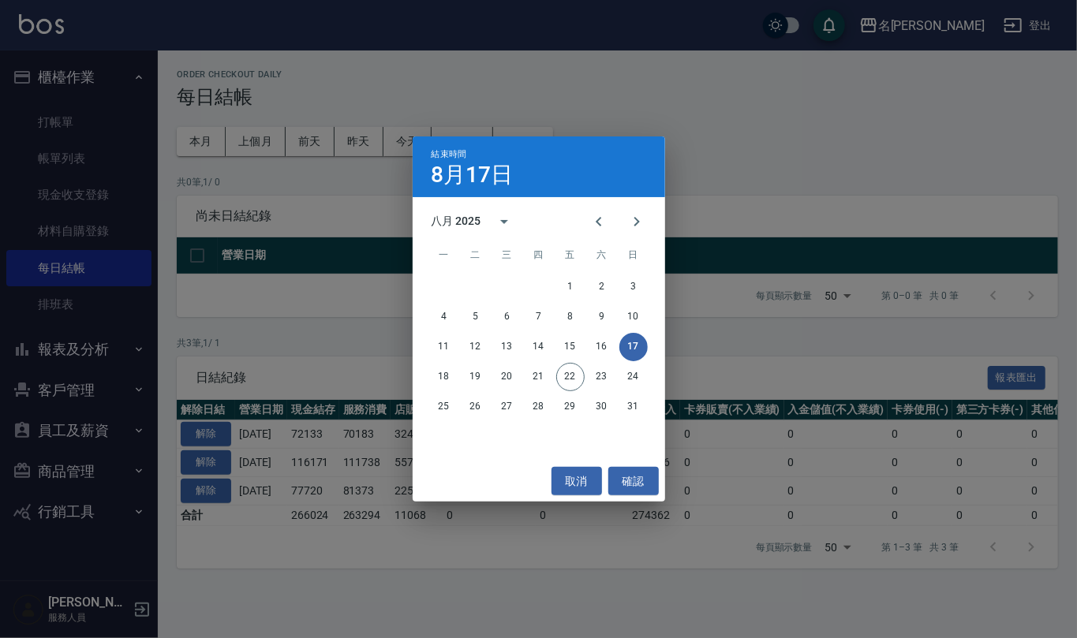
click at [696, 156] on div "結束時間 8月17日 八月 2025 一 二 三 四 五 六 日 1 2 3 4 5 6 7 8 9 10 11 12 13 14 15 16 17 18 1…" at bounding box center [538, 319] width 1077 height 638
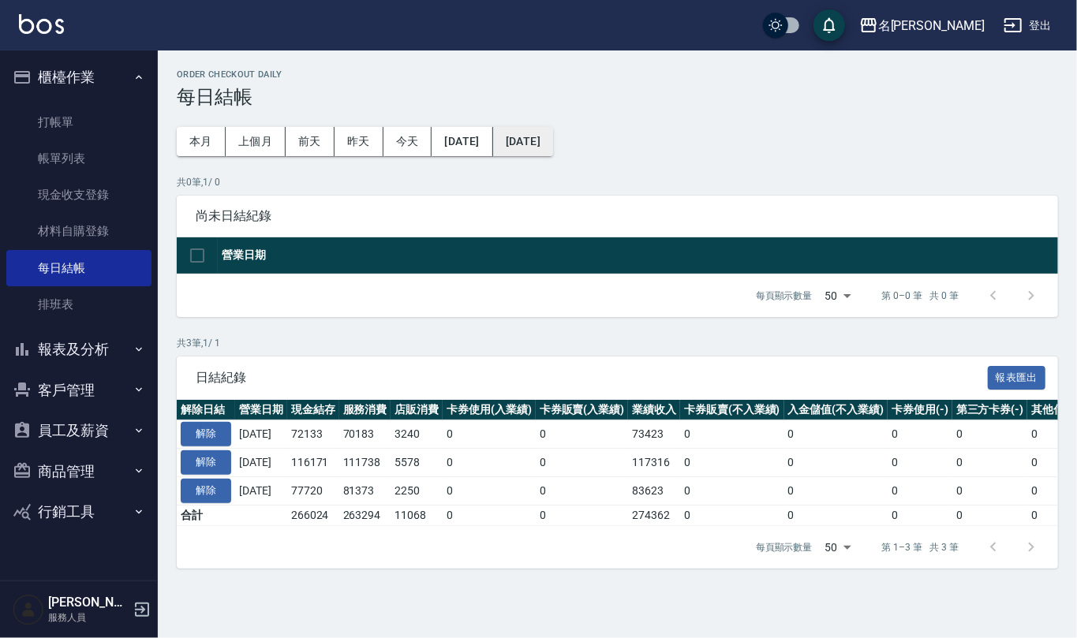
click at [553, 148] on button "[DATE]" at bounding box center [523, 141] width 60 height 29
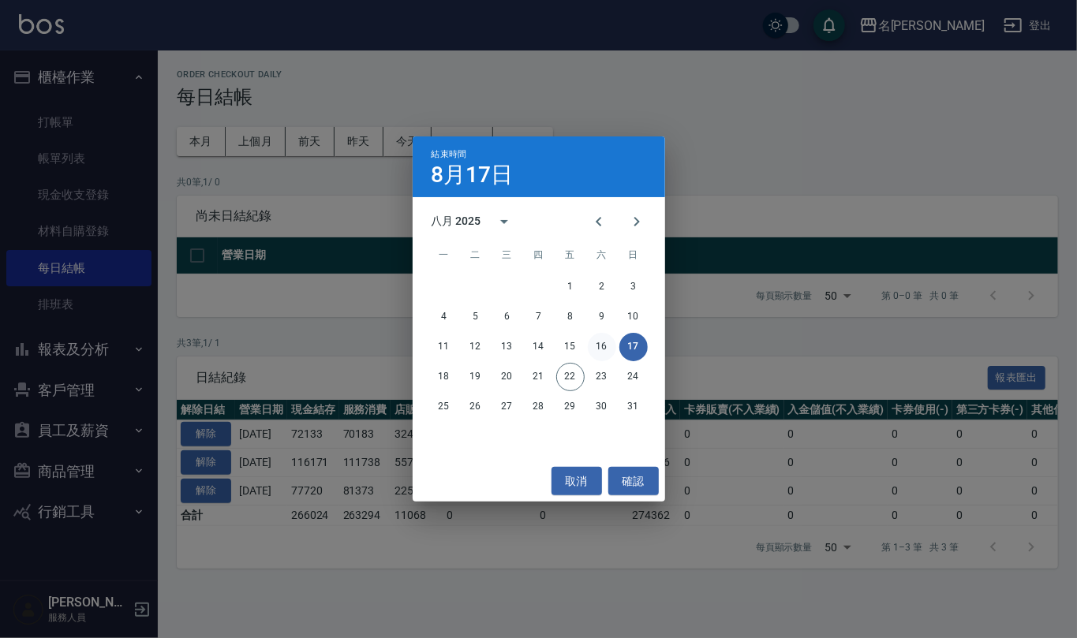
click at [595, 350] on button "16" at bounding box center [602, 347] width 28 height 28
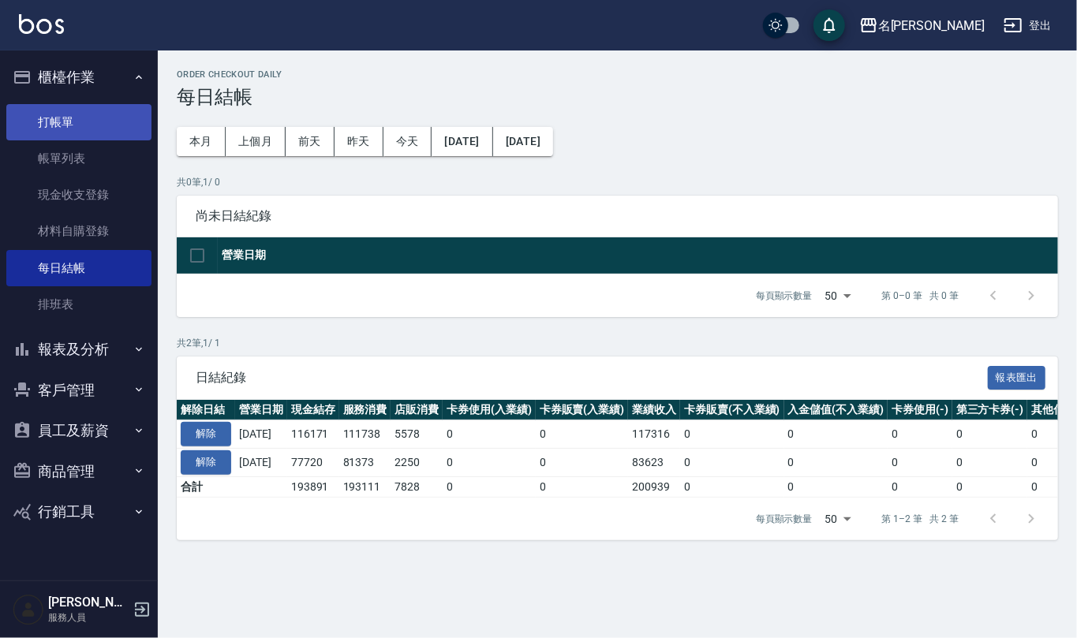
click at [73, 133] on link "打帳單" at bounding box center [78, 122] width 145 height 36
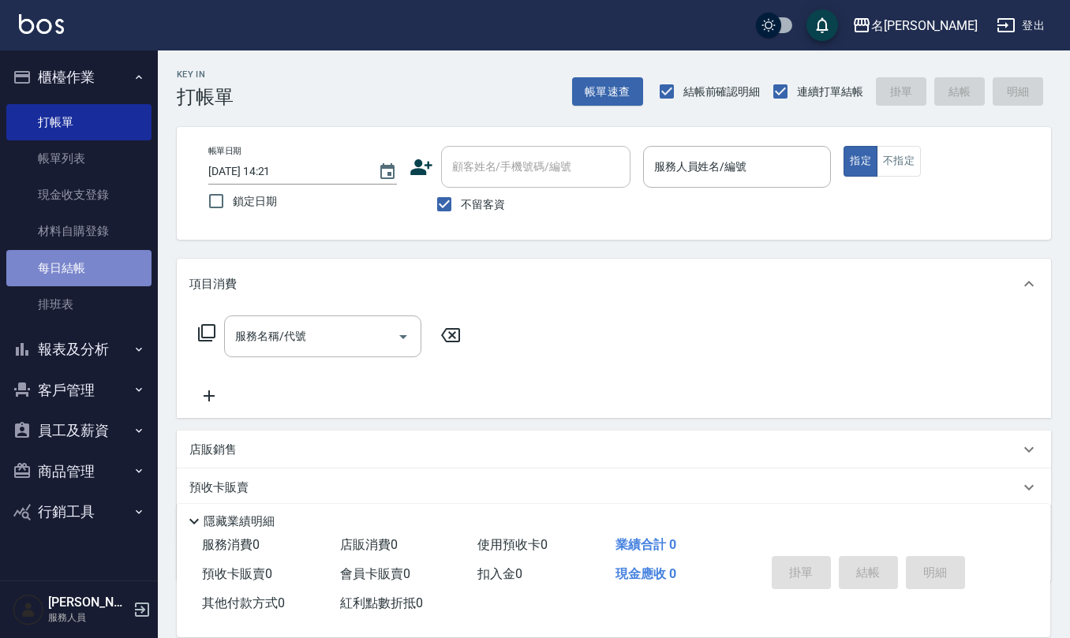
click at [71, 275] on link "每日結帳" at bounding box center [78, 268] width 145 height 36
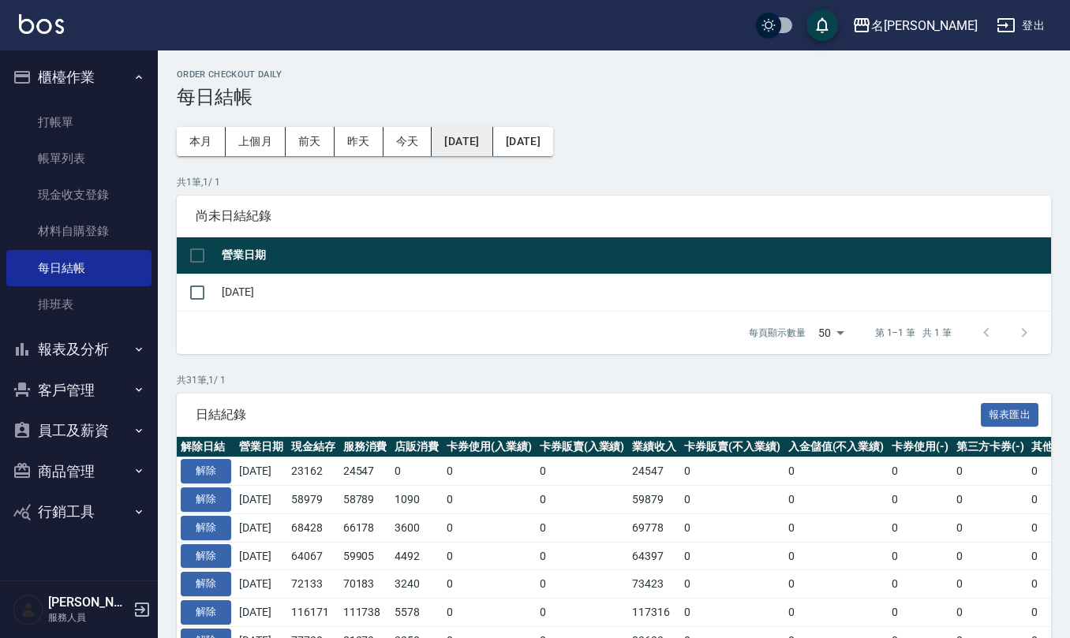
click at [471, 146] on button "[DATE]" at bounding box center [462, 141] width 61 height 29
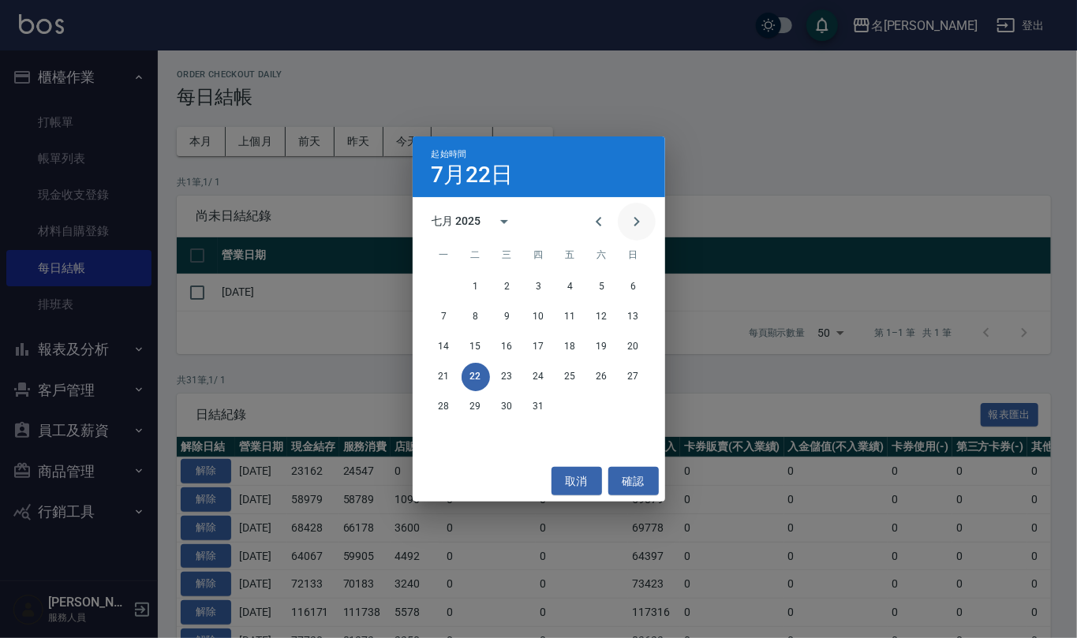
click at [645, 221] on icon "Next month" at bounding box center [636, 221] width 19 height 19
click at [573, 346] on button "15" at bounding box center [570, 347] width 28 height 28
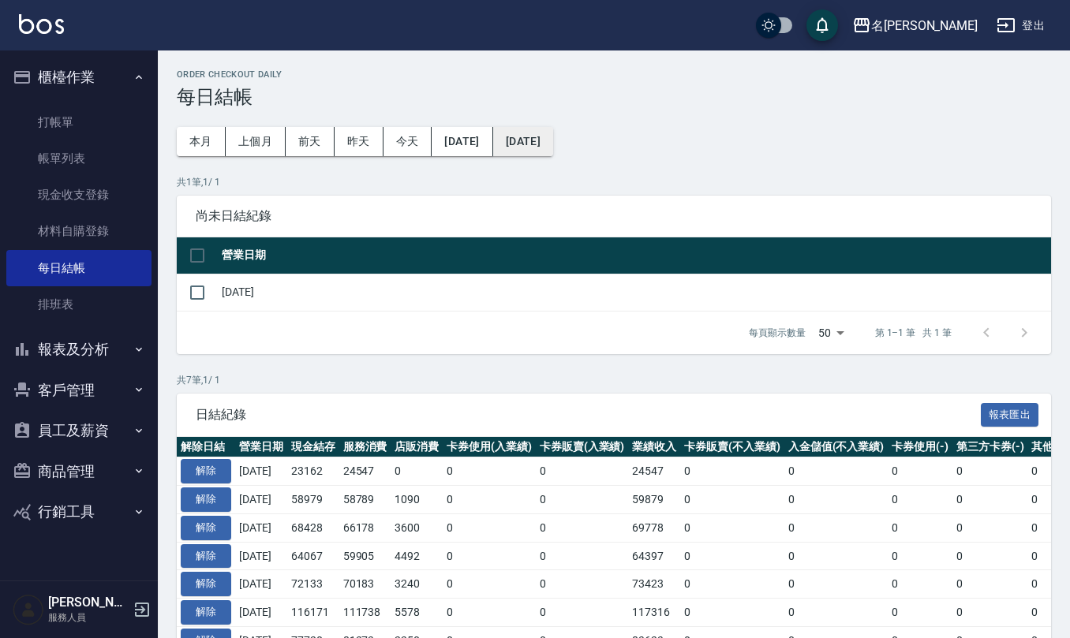
click at [553, 150] on button "[DATE]" at bounding box center [523, 141] width 60 height 29
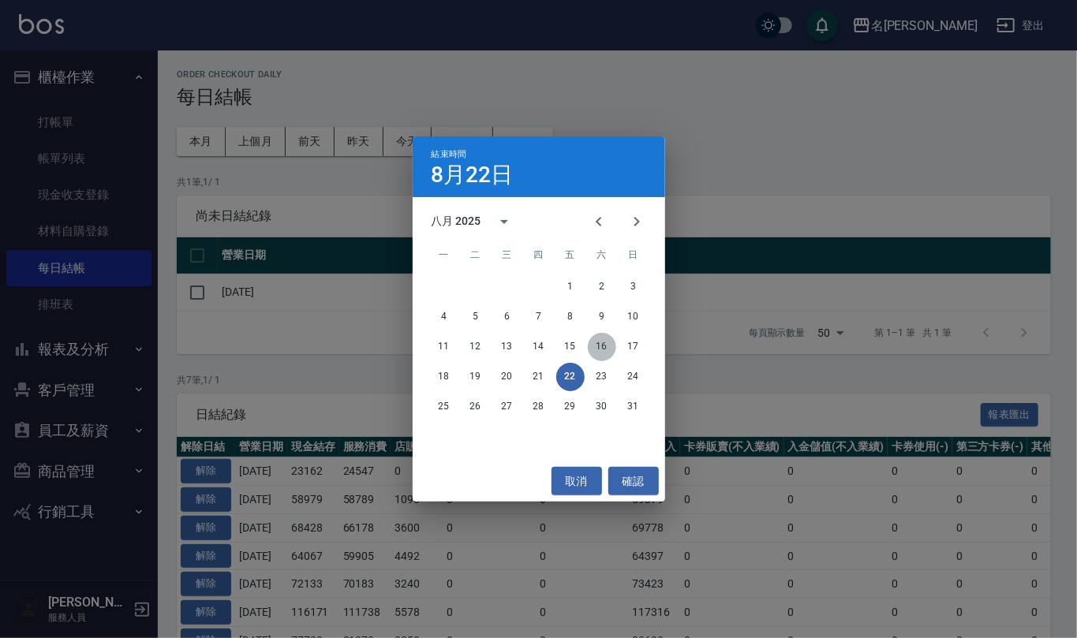
click at [607, 345] on button "16" at bounding box center [602, 347] width 28 height 28
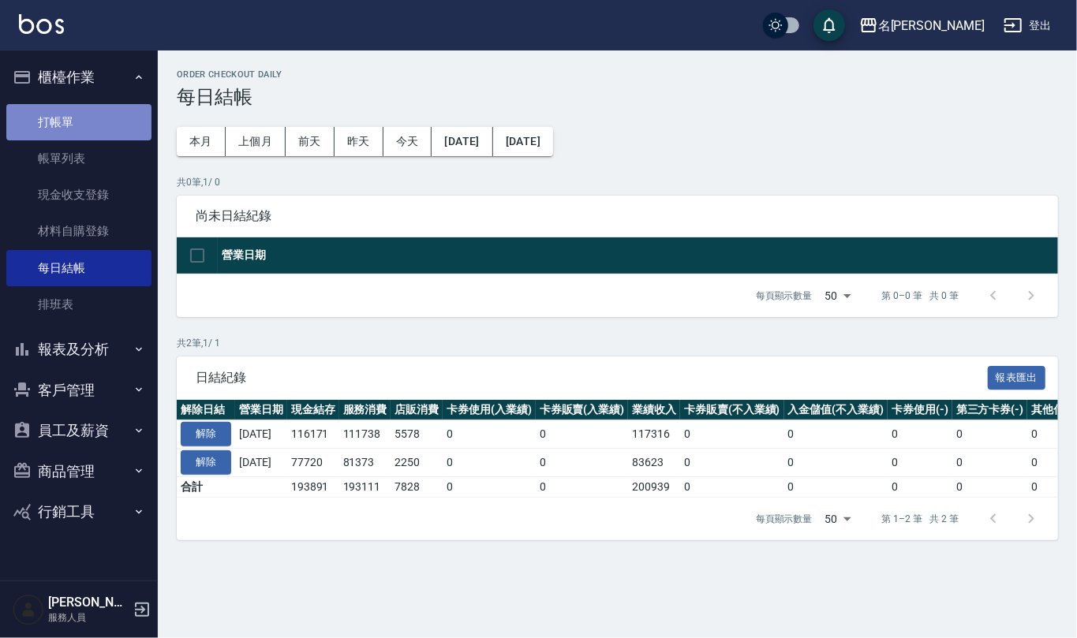
click at [46, 104] on link "打帳單" at bounding box center [78, 122] width 145 height 36
